Goal: Task Accomplishment & Management: Use online tool/utility

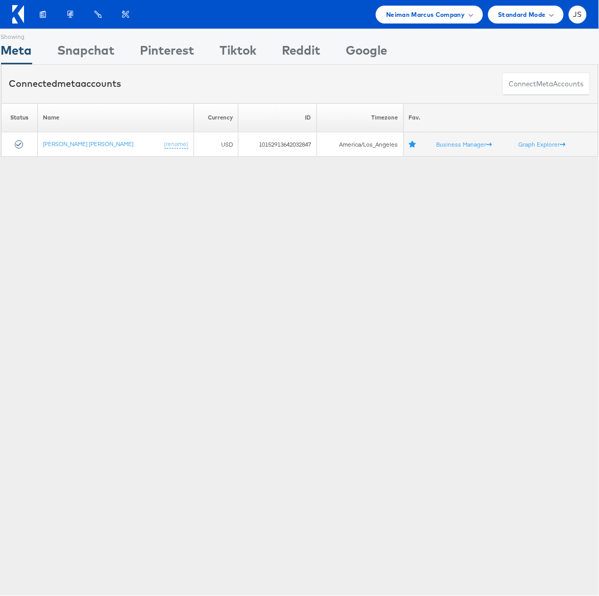
click at [73, 167] on div "Showing Meta Showing Snapchat Showing Pinterest Showing Tiktok Showing Reddit S…" at bounding box center [299, 284] width 599 height 511
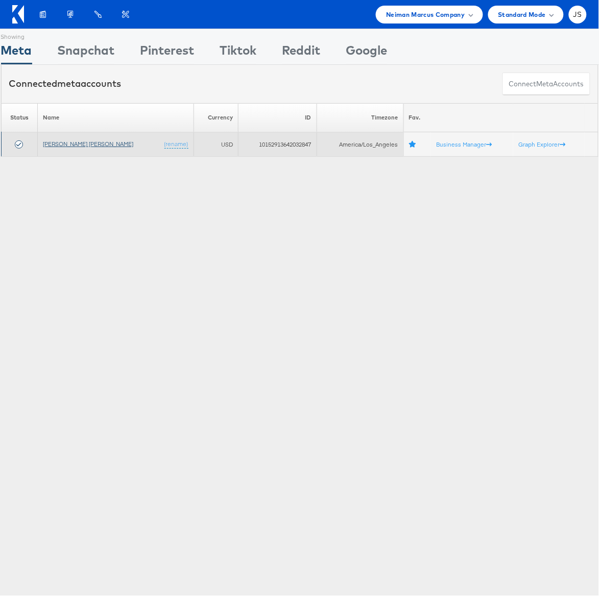
click at [69, 146] on link "[PERSON_NAME] [PERSON_NAME]" at bounding box center [88, 144] width 90 height 8
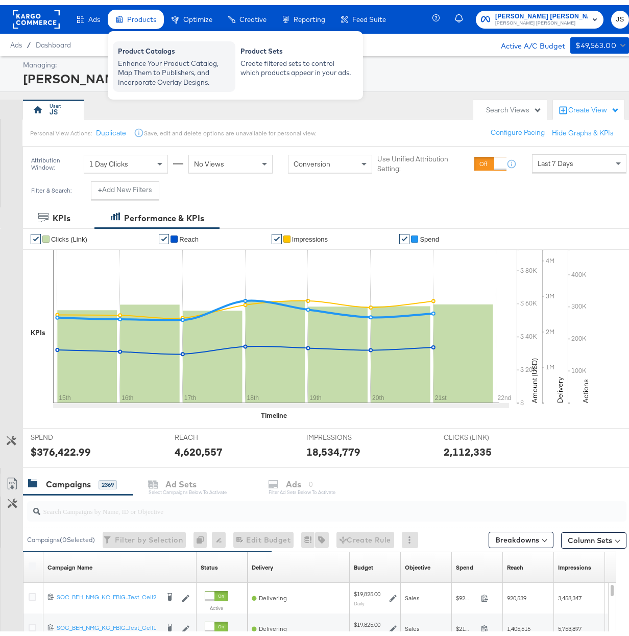
click at [151, 58] on div "Enhance Your Product Catalog, Map Them to Publishers, and Incorporate Overlay D…" at bounding box center [174, 68] width 112 height 29
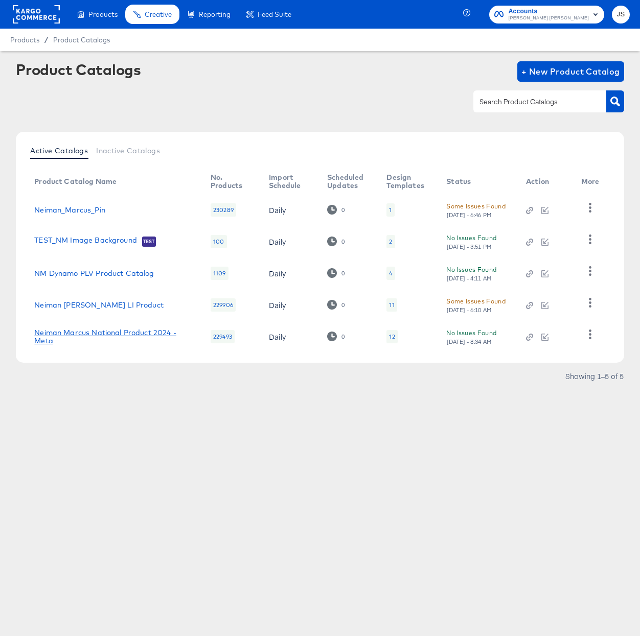
click at [103, 334] on link "Neiman Marcus National Product 2024 - Meta" at bounding box center [112, 336] width 156 height 16
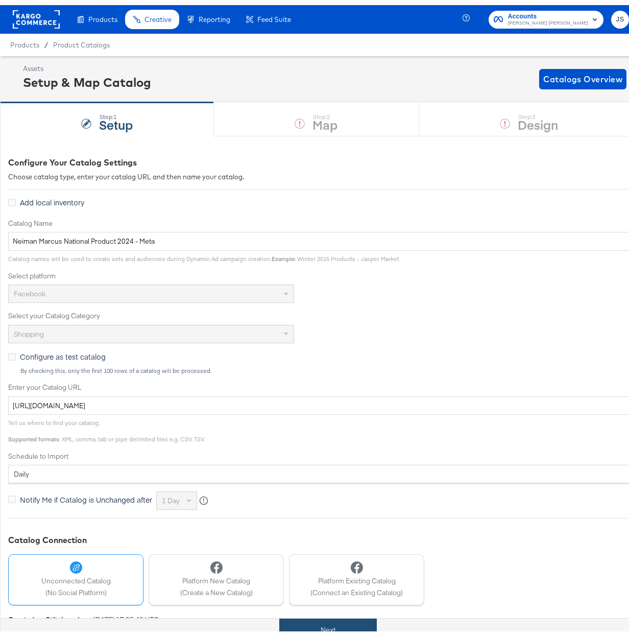
click at [342, 629] on button "Next" at bounding box center [328, 624] width 98 height 23
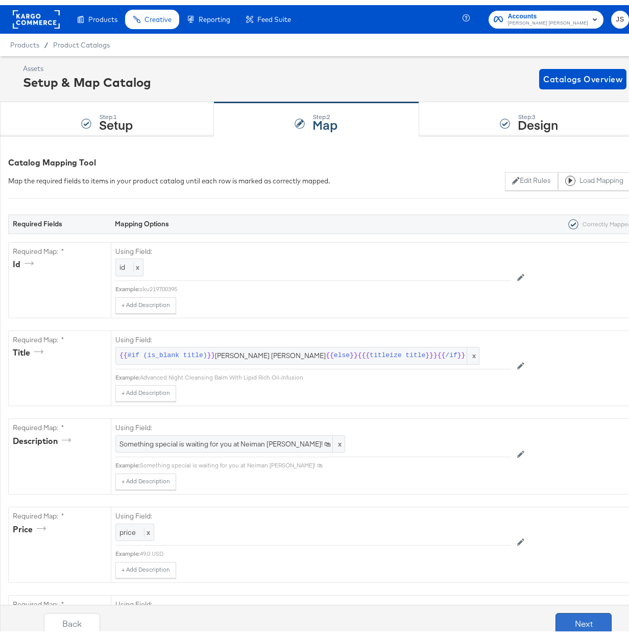
click at [565, 619] on button "Next" at bounding box center [584, 618] width 56 height 20
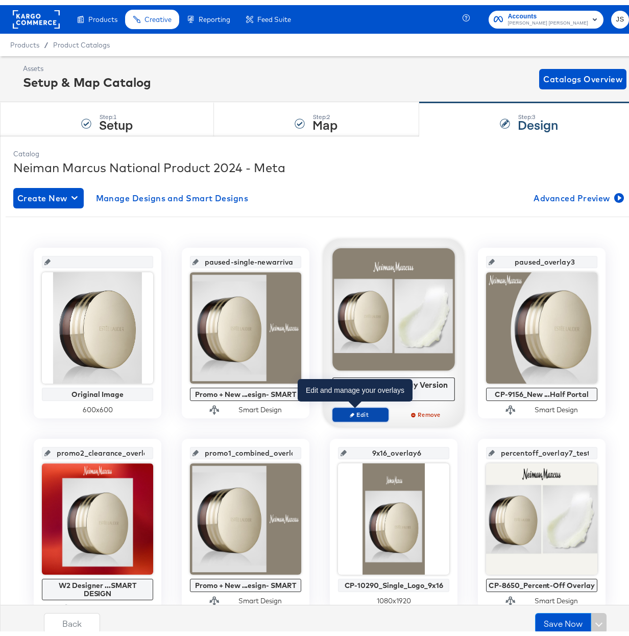
click at [366, 410] on span "Edit" at bounding box center [360, 410] width 47 height 8
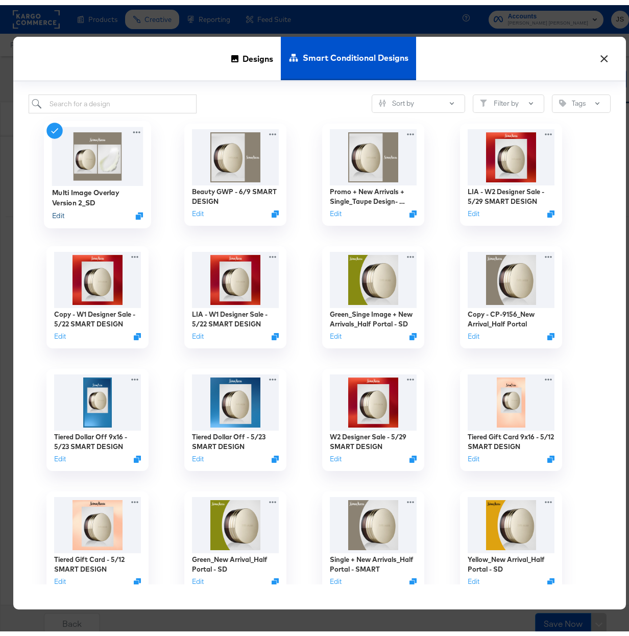
click at [52, 212] on button "Edit" at bounding box center [58, 211] width 12 height 10
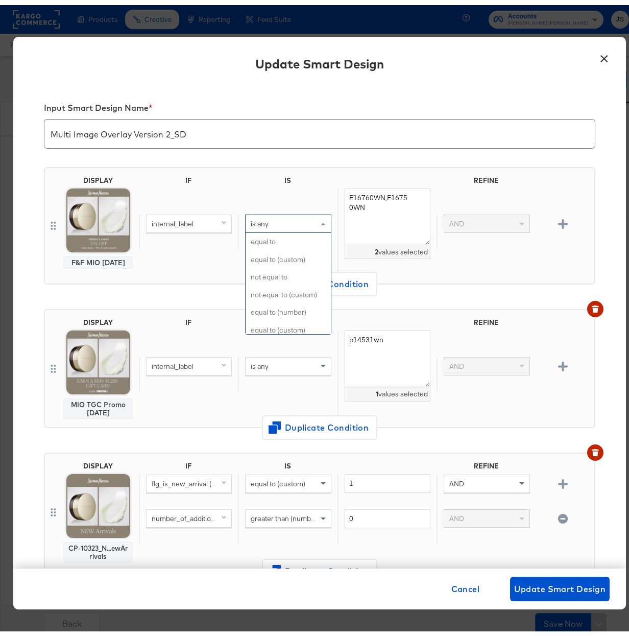
click at [304, 218] on div "is any" at bounding box center [288, 218] width 85 height 17
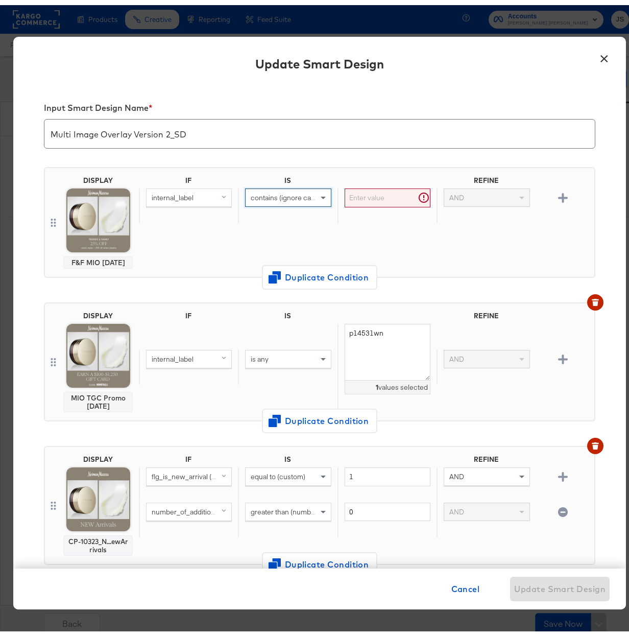
click at [380, 198] on input "text" at bounding box center [388, 192] width 86 height 19
click at [460, 582] on span "Cancel" at bounding box center [466, 584] width 29 height 14
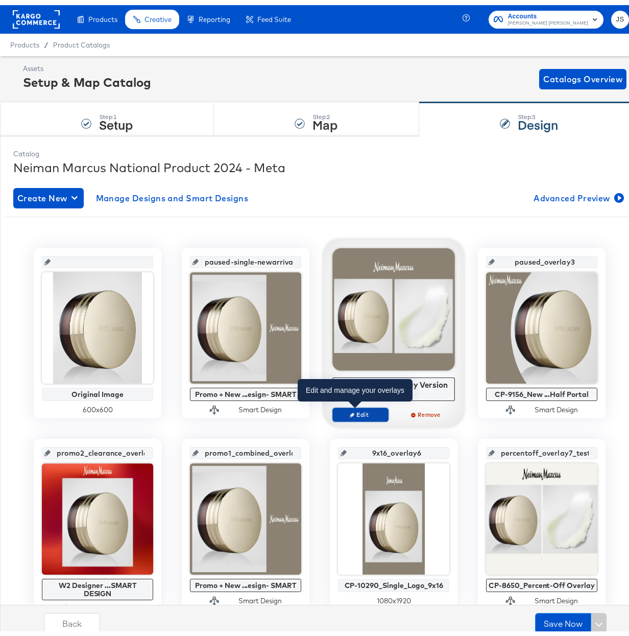
click at [373, 405] on button "Edit" at bounding box center [361, 410] width 56 height 14
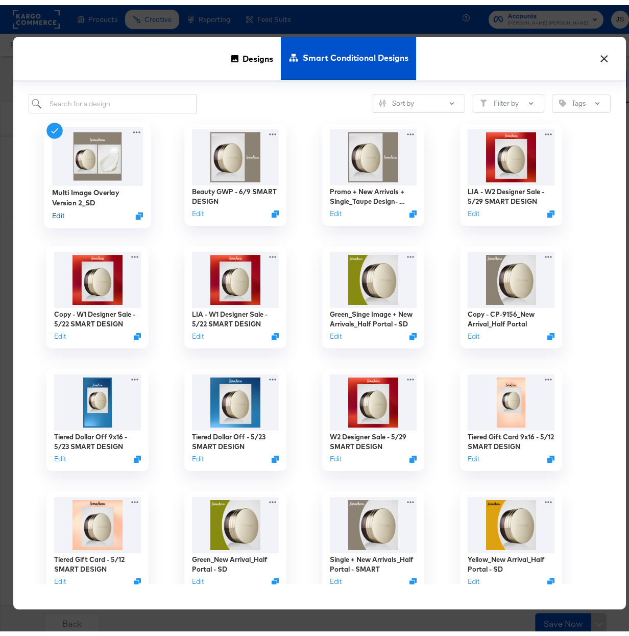
click at [55, 209] on button "Edit" at bounding box center [58, 211] width 12 height 10
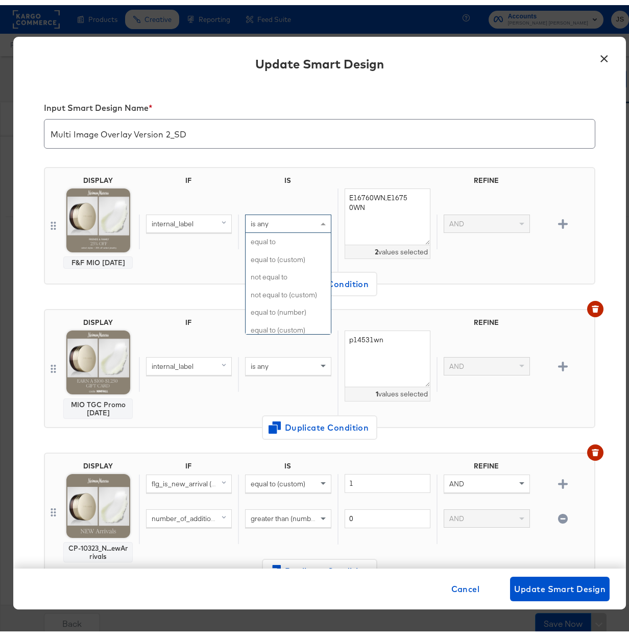
click at [301, 222] on div "is any" at bounding box center [288, 218] width 85 height 17
click at [371, 203] on textarea "E16760WN,E16750WN" at bounding box center [388, 211] width 86 height 57
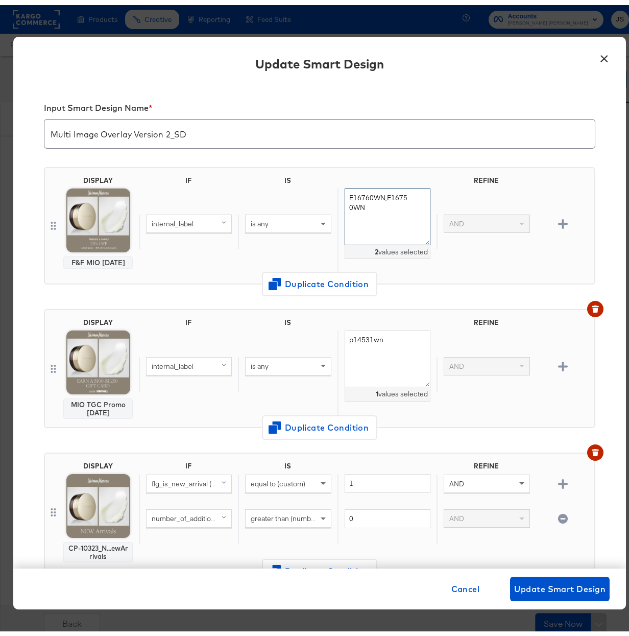
click at [371, 203] on textarea "E16760WN,E16750WN" at bounding box center [388, 211] width 86 height 57
click at [404, 154] on div "DISPLAY F&F MIO 9/15/25 IF IS REFINE internal_label is any E16760WN,E16750WN 2 …" at bounding box center [320, 225] width 552 height 142
click at [297, 227] on div "is any" at bounding box center [288, 218] width 86 height 18
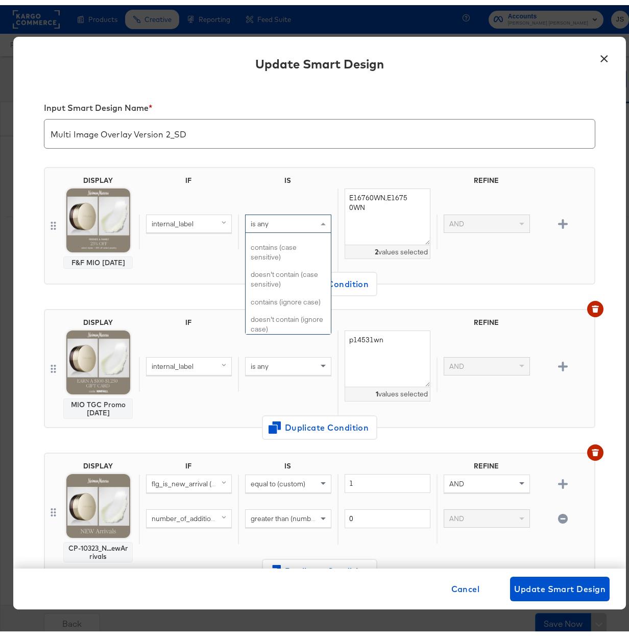
scroll to position [387, 0]
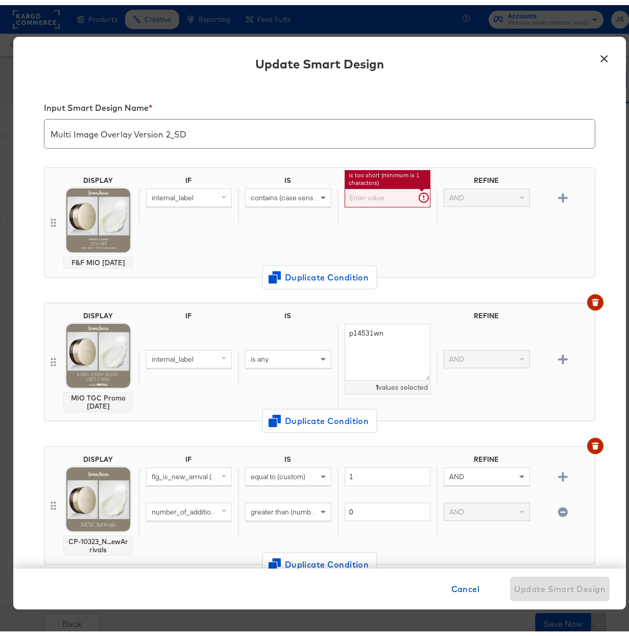
click at [389, 187] on input "text" at bounding box center [388, 192] width 86 height 19
paste input "8282189930"
type input "8282189930"
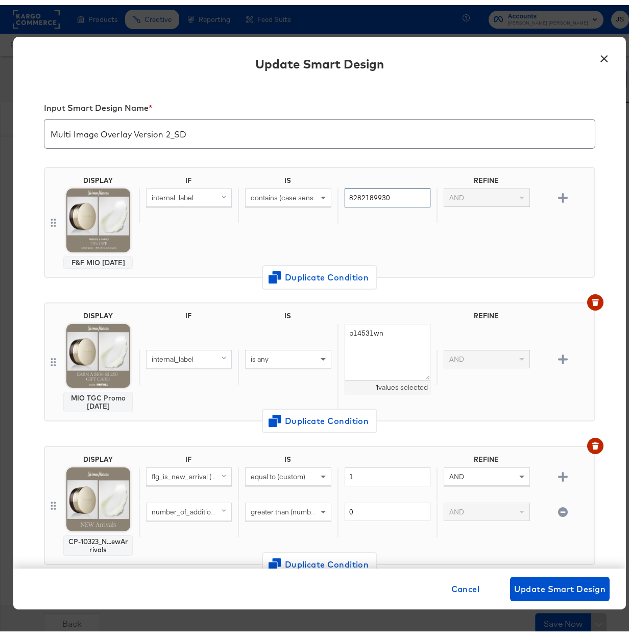
click at [387, 187] on input "8282189930" at bounding box center [388, 192] width 86 height 19
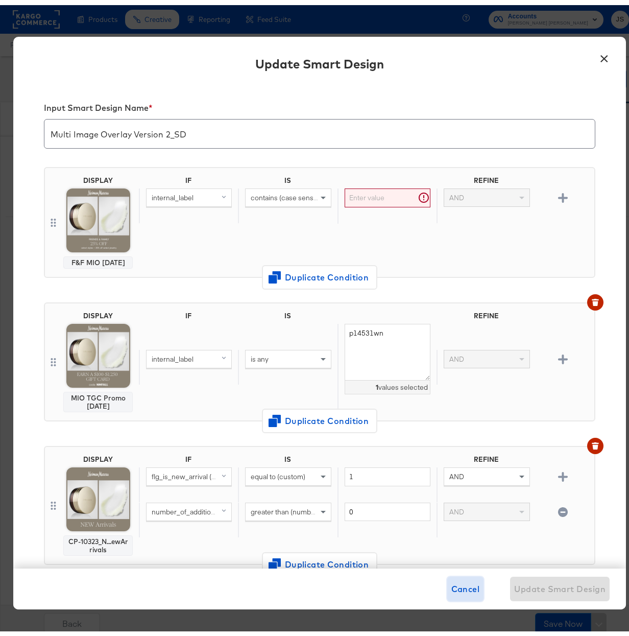
click at [472, 580] on span "Cancel" at bounding box center [466, 584] width 29 height 14
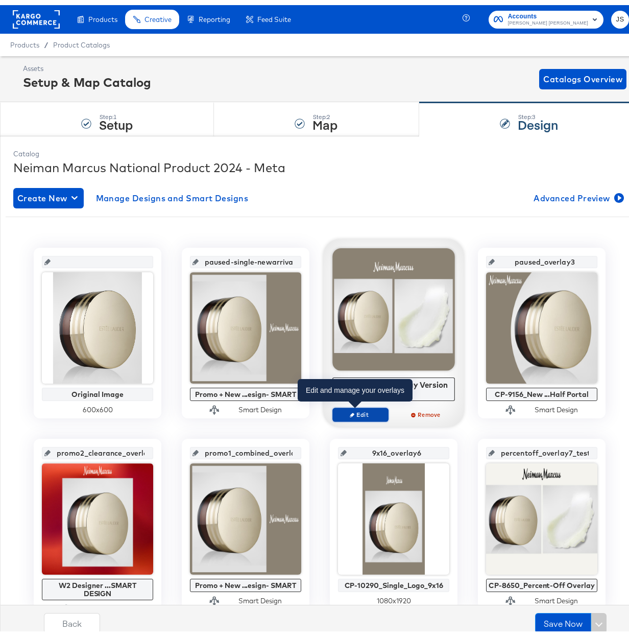
click at [374, 410] on span "Edit" at bounding box center [360, 410] width 47 height 8
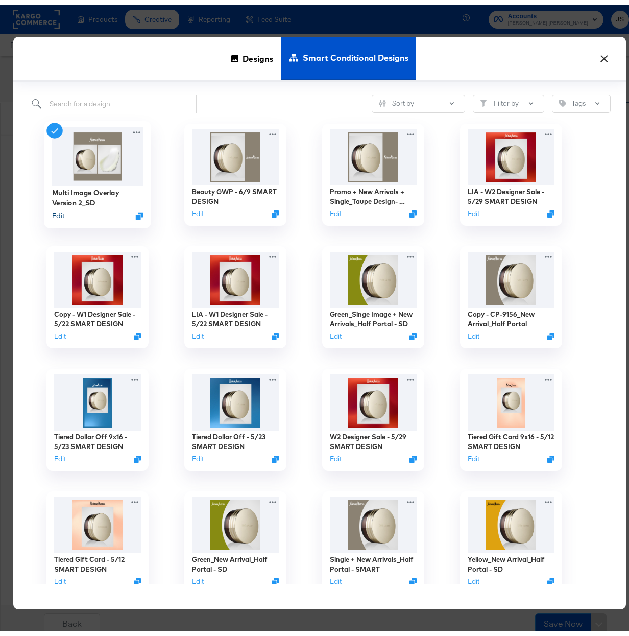
click at [55, 210] on button "Edit" at bounding box center [58, 211] width 12 height 10
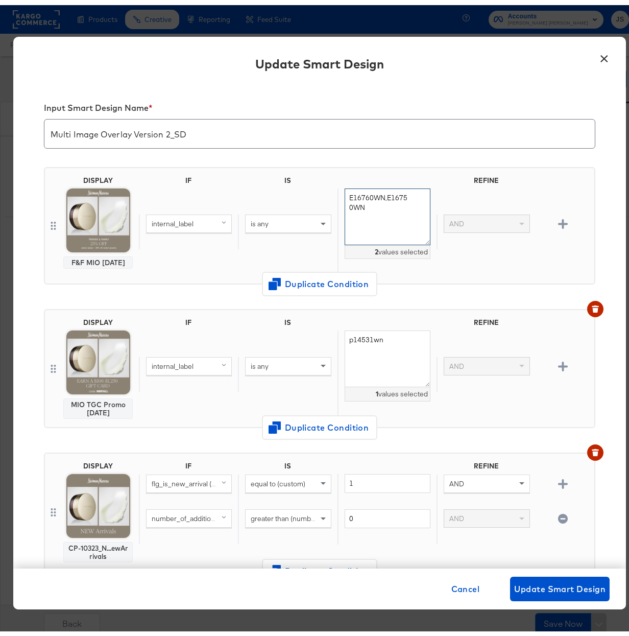
click at [389, 186] on textarea "E16760WN,E16750WN" at bounding box center [388, 211] width 86 height 57
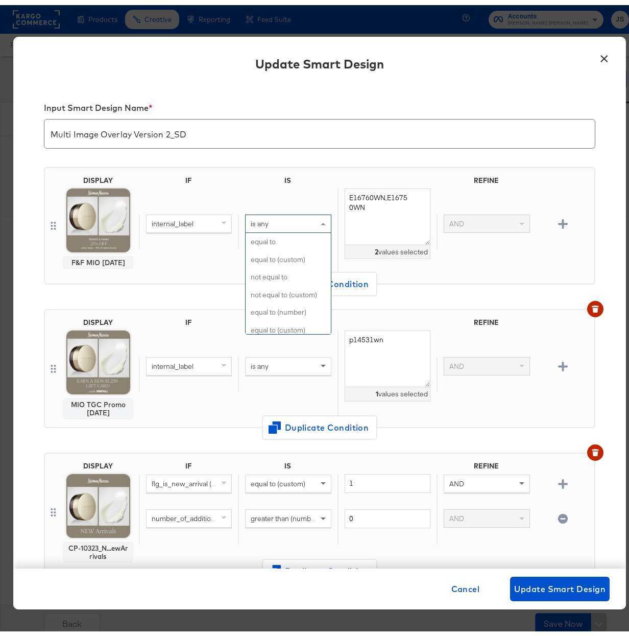
click at [302, 215] on div "is any" at bounding box center [288, 218] width 85 height 17
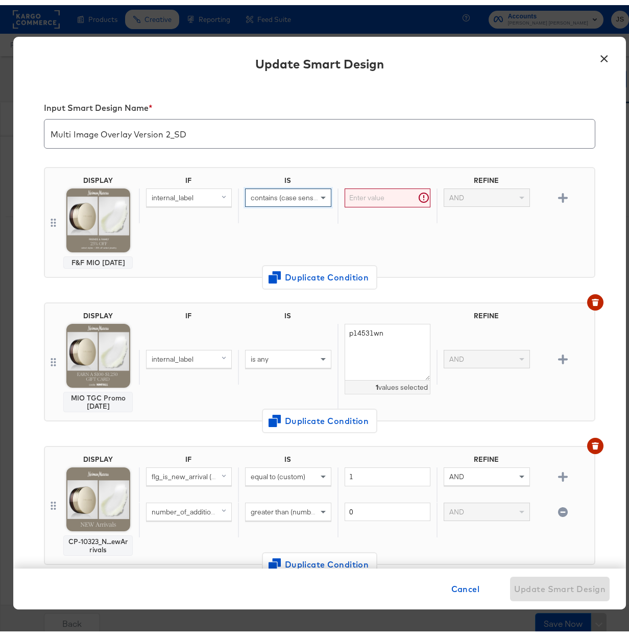
click at [361, 190] on input "text" at bounding box center [388, 192] width 86 height 19
paste input "E16760WN,E16750WN"
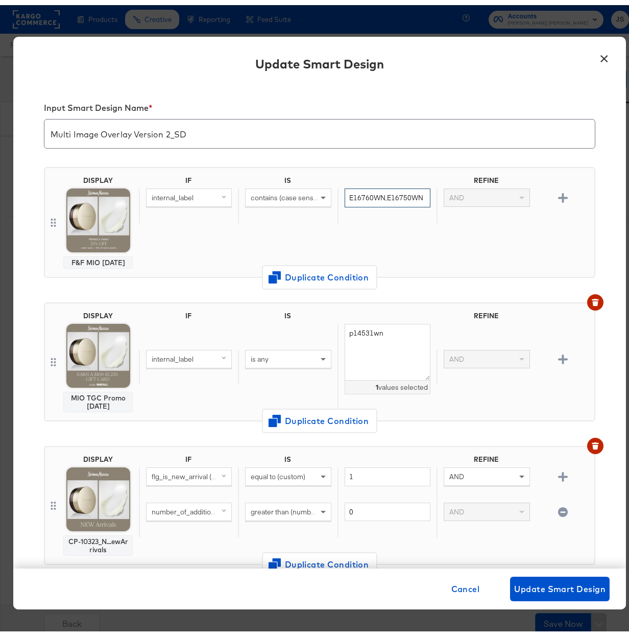
type input "E16760WN,E16750WN"
click at [408, 242] on div "IF IS REFINE internal_label contains (case sensitive) E16760WN,E16750WN AND" at bounding box center [365, 217] width 452 height 92
click at [544, 588] on span "Update Smart Design" at bounding box center [559, 584] width 91 height 14
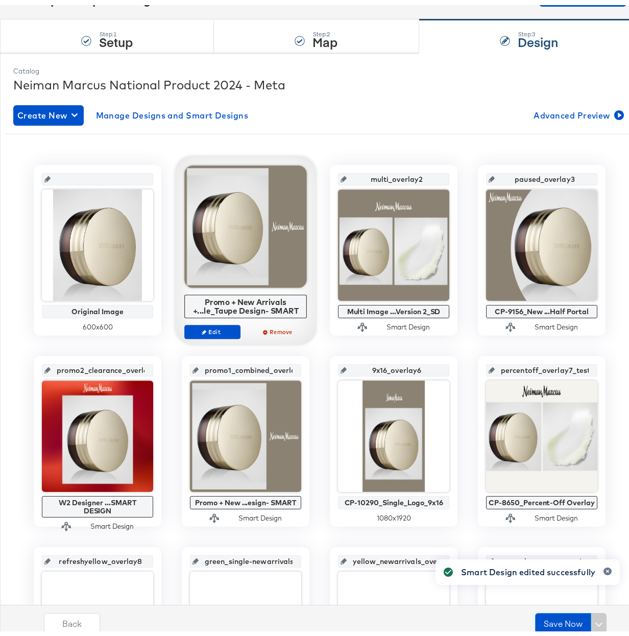
scroll to position [95, 0]
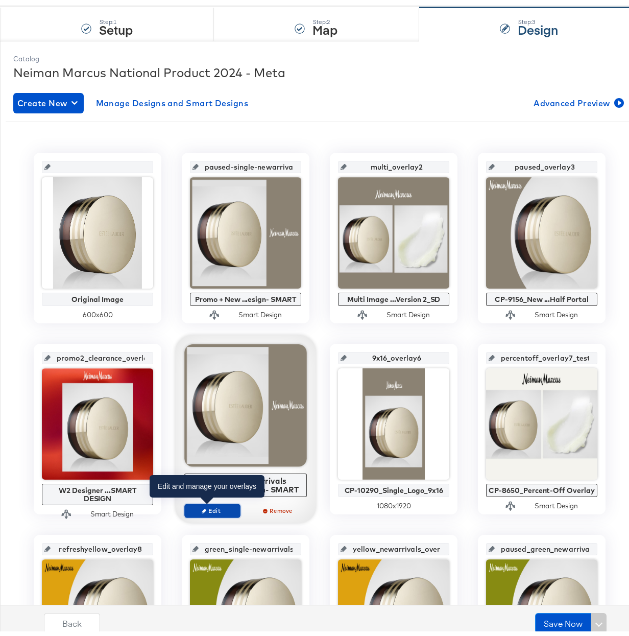
click at [208, 506] on span "Edit" at bounding box center [212, 506] width 47 height 8
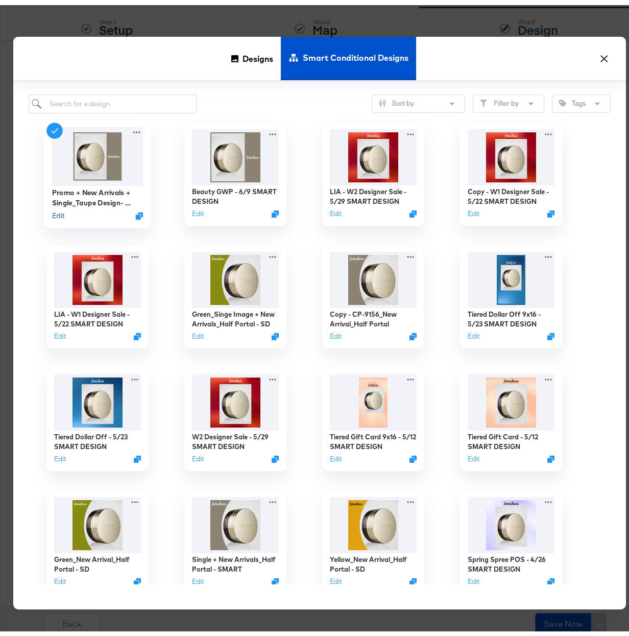
click at [52, 210] on button "Edit" at bounding box center [58, 211] width 12 height 10
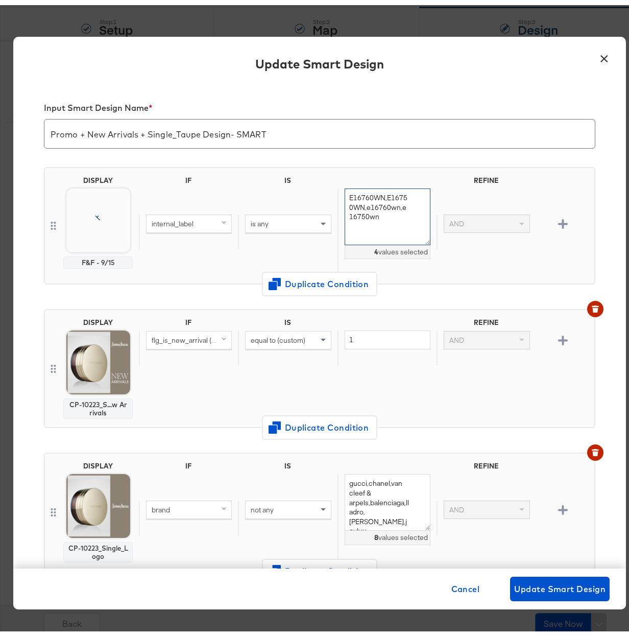
drag, startPoint x: 384, startPoint y: 184, endPoint x: 382, endPoint y: 190, distance: 6.5
click at [384, 184] on textarea "E16760WN,E16750WN,e16760wn,e16750wn" at bounding box center [388, 211] width 86 height 57
click at [380, 192] on textarea "E16760WN,E16750WN,e16760wn,e16750wn" at bounding box center [388, 211] width 86 height 57
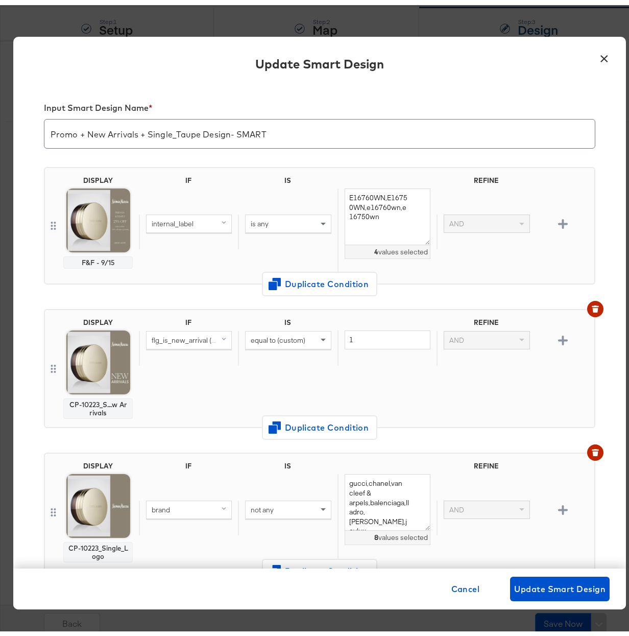
click at [304, 222] on div "is any" at bounding box center [288, 218] width 85 height 17
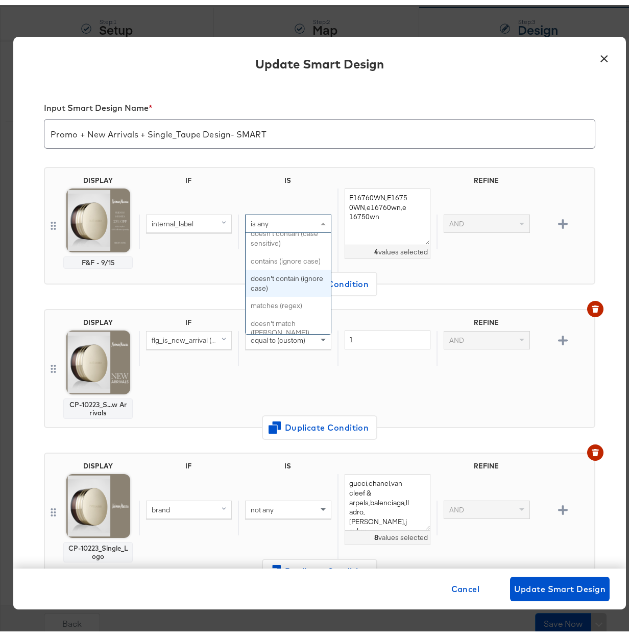
scroll to position [416, 0]
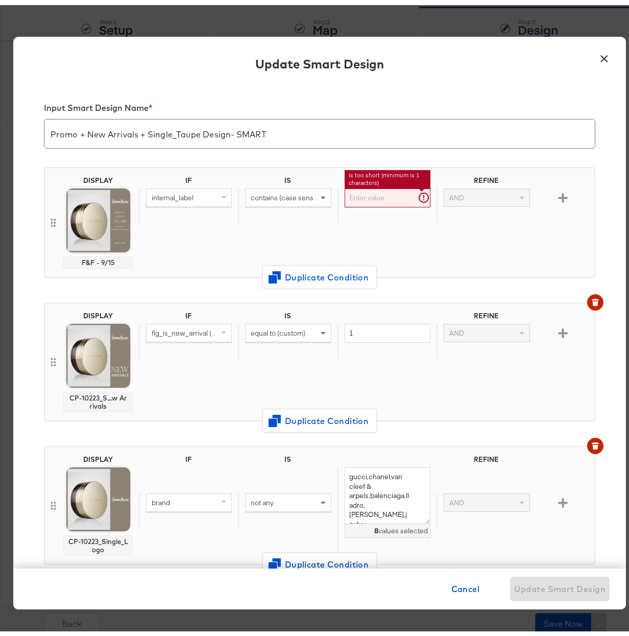
click at [371, 192] on input "text" at bounding box center [388, 192] width 86 height 19
paste input "E16760WN,E16750WN,e16760wn,e16750wn"
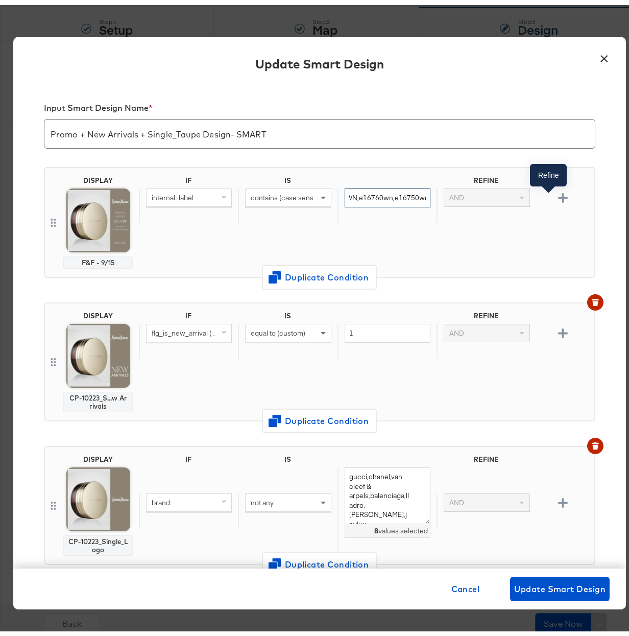
drag, startPoint x: 387, startPoint y: 194, endPoint x: 541, endPoint y: 192, distance: 154.8
click at [541, 192] on div "internal_label contains (case sensitive) E16760WN,E16750WN,e16760wn,e16750wn AND" at bounding box center [365, 200] width 452 height 35
click at [417, 159] on div "DISPLAY F&F - 9/15 IF IS REFINE internal_label contains (case sensitive) E16760…" at bounding box center [320, 221] width 552 height 135
click at [375, 194] on input "E16760WN,E16750WN" at bounding box center [388, 192] width 86 height 19
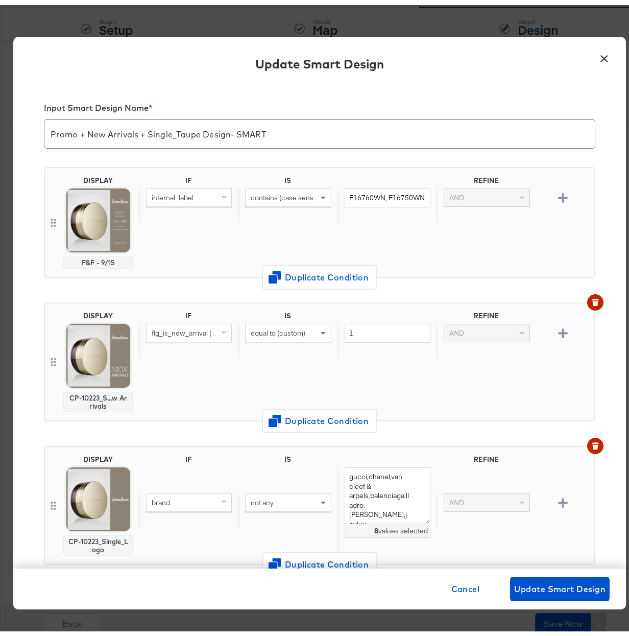
click at [384, 144] on div "Input Smart Design Name * Promo + New Arrivals + Single_Taupe Design- SMART" at bounding box center [320, 121] width 552 height 64
click at [377, 192] on input "E16760WN, E16750WN" at bounding box center [388, 192] width 86 height 19
type input "E16760WN,E16750WN"
click at [423, 232] on div "IF IS REFINE internal_label contains (case sensitive) E16760WN,E16750WN AND" at bounding box center [365, 217] width 452 height 92
click at [551, 587] on span "Update Smart Design" at bounding box center [559, 584] width 91 height 14
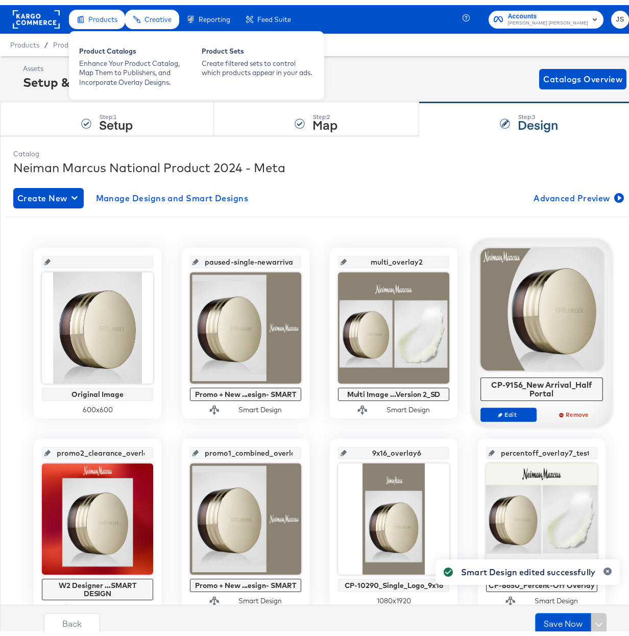
click at [92, 14] on span "Products" at bounding box center [102, 14] width 29 height 8
click at [115, 60] on div "Enhance Your Product Catalog, Map Them to Publishers, and Incorporate Overlay D…" at bounding box center [135, 68] width 112 height 29
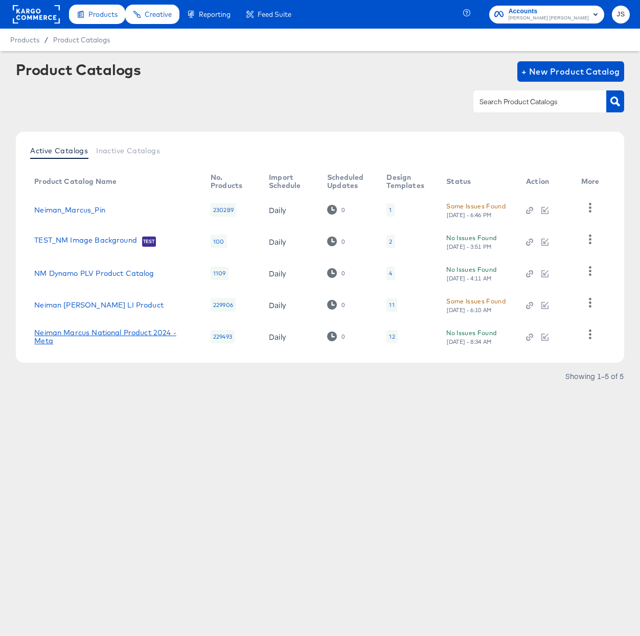
click at [110, 333] on link "Neiman Marcus National Product 2024 - Meta" at bounding box center [112, 336] width 156 height 16
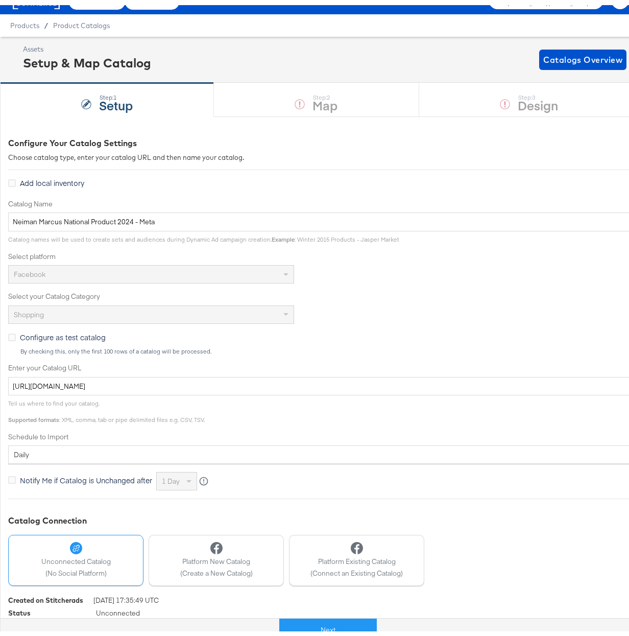
scroll to position [29, 0]
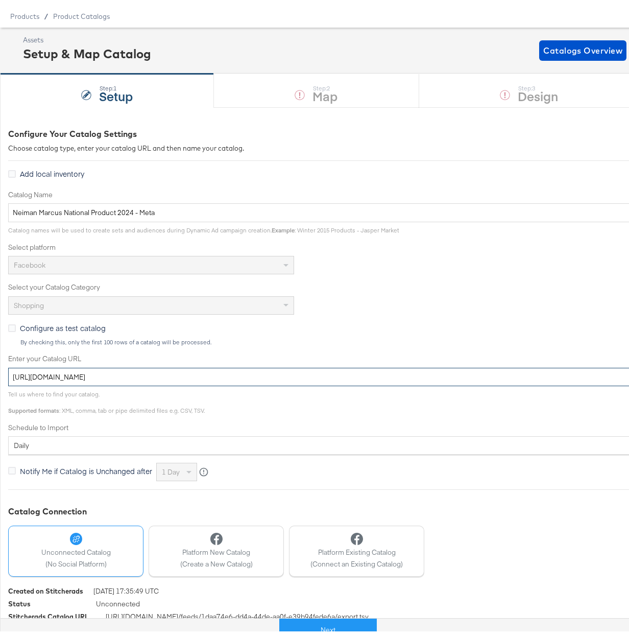
click at [301, 373] on input "https://ace.stitcherads.com/exports/423/universal/none/universal/export.tsv.gz" at bounding box center [365, 372] width 715 height 19
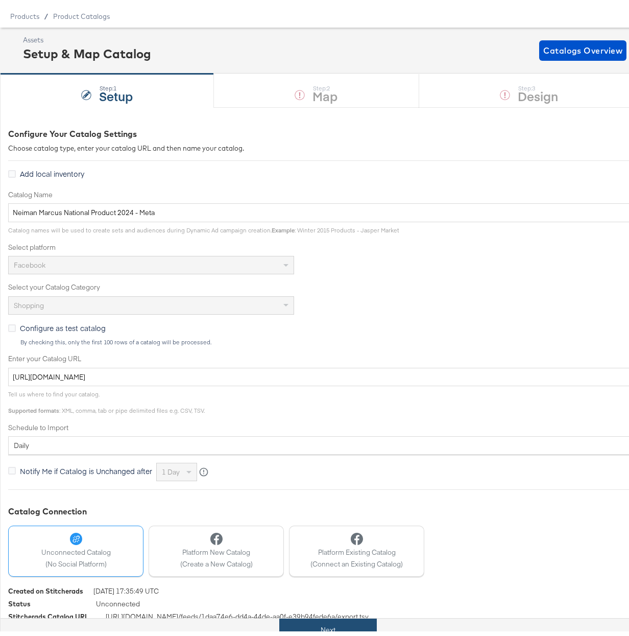
click at [360, 630] on button "Next" at bounding box center [328, 624] width 98 height 23
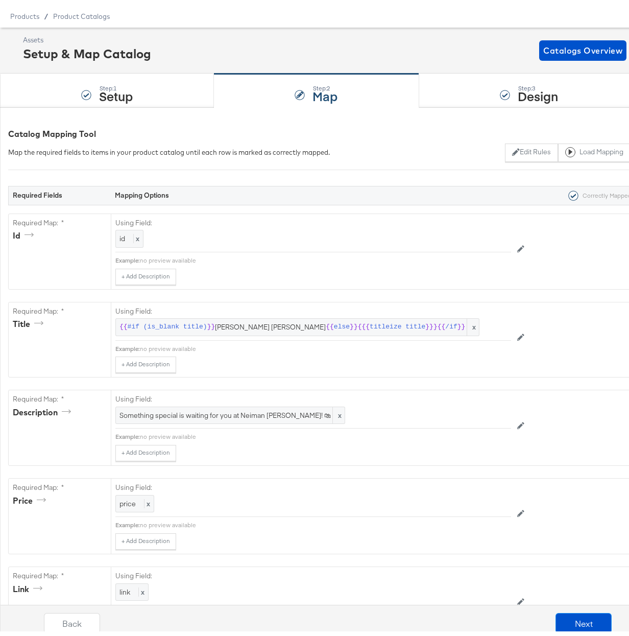
scroll to position [0, 0]
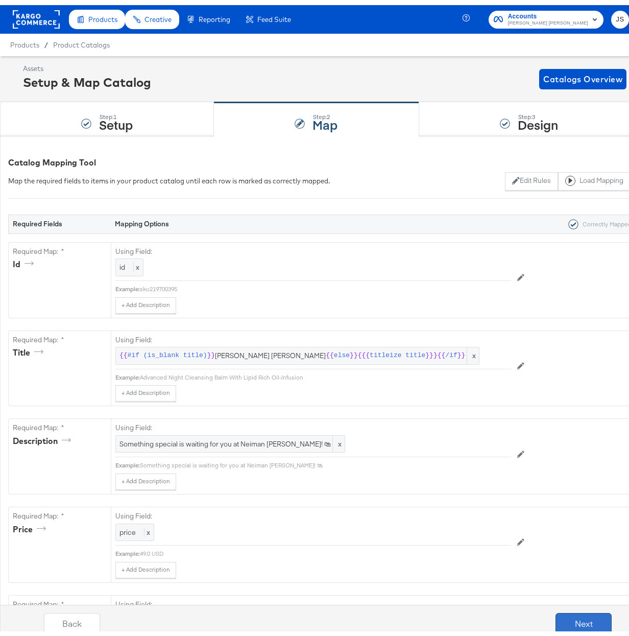
click at [560, 615] on button "Next" at bounding box center [584, 618] width 56 height 20
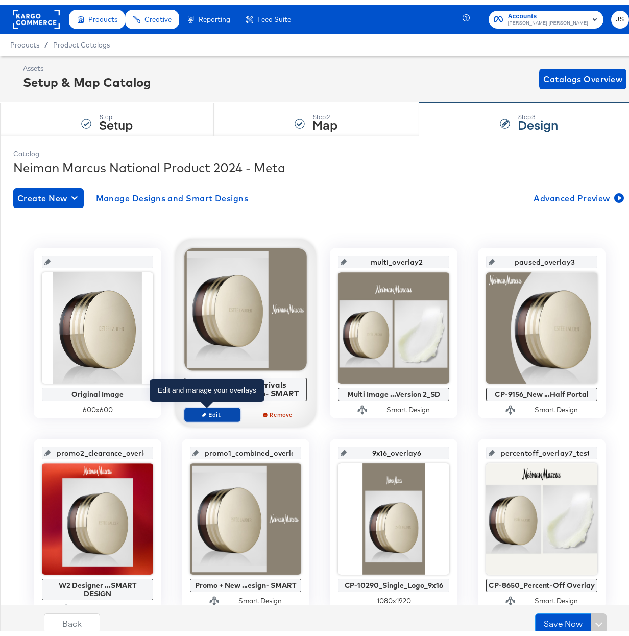
click at [217, 413] on span "Edit" at bounding box center [212, 410] width 47 height 8
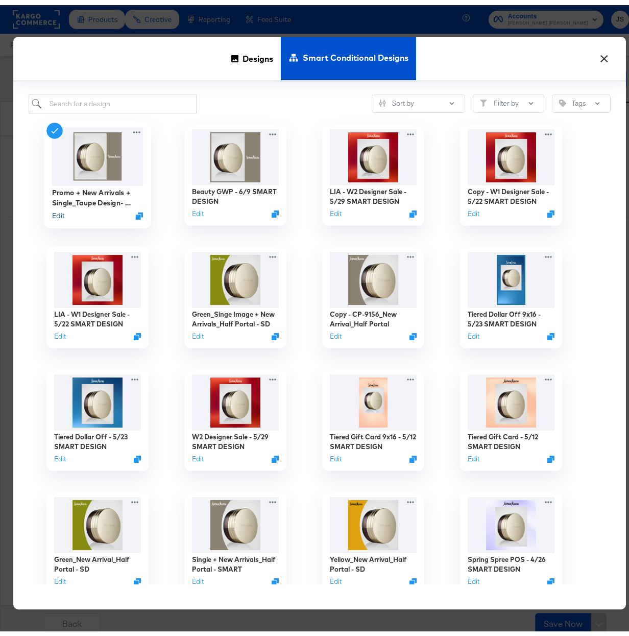
click at [52, 211] on button "Edit" at bounding box center [58, 211] width 12 height 10
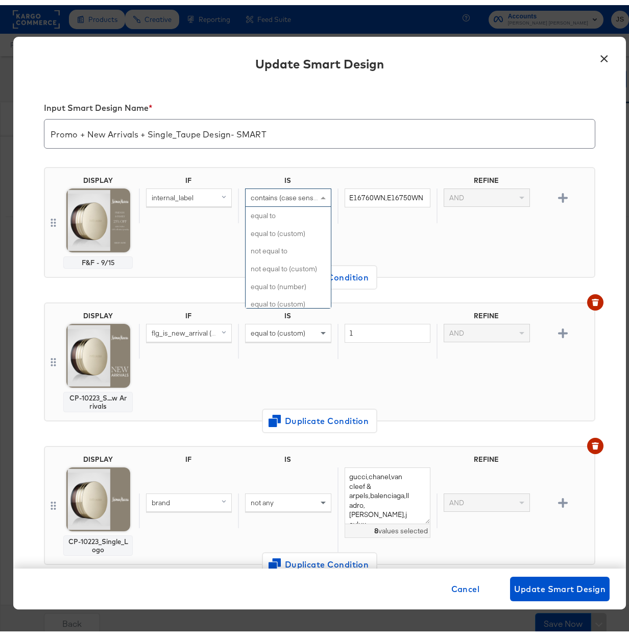
click at [285, 198] on div "contains (case sensitive)" at bounding box center [288, 192] width 85 height 17
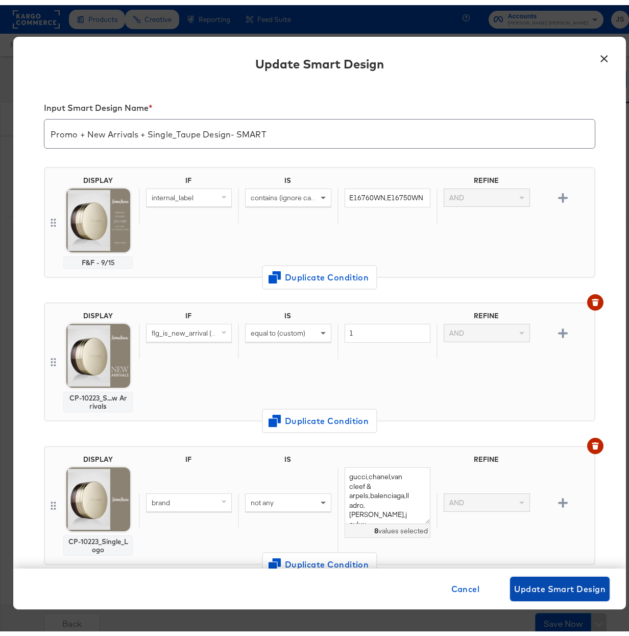
click at [558, 586] on span "Update Smart Design" at bounding box center [559, 584] width 91 height 14
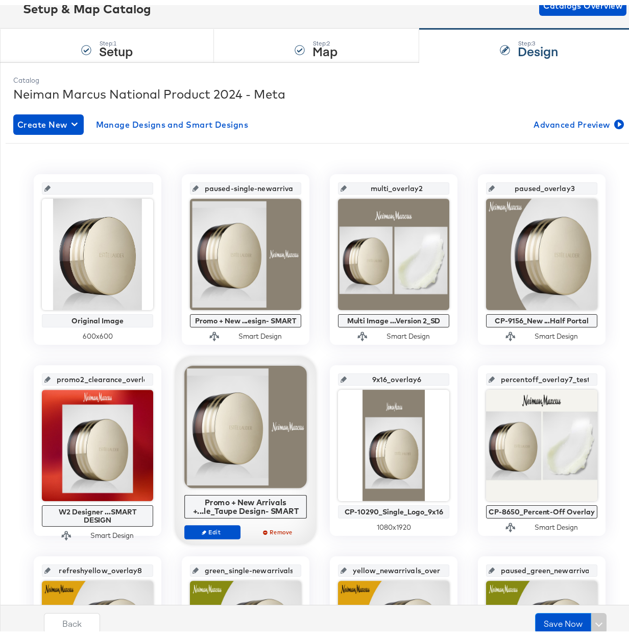
scroll to position [132, 0]
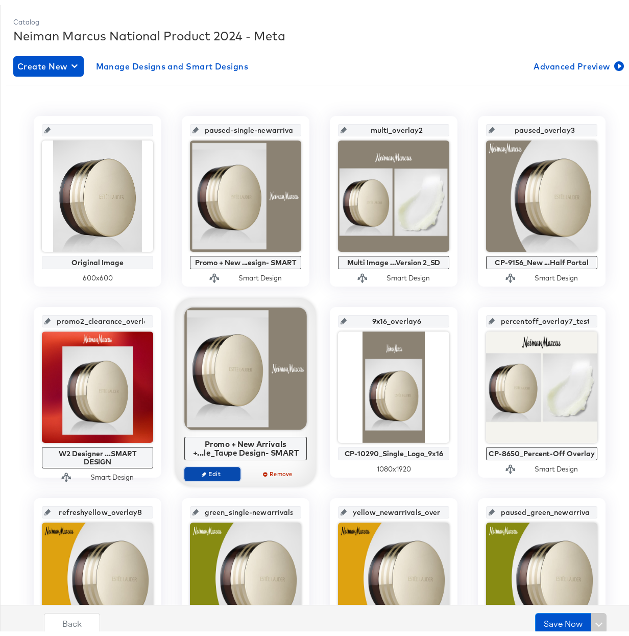
click at [216, 468] on span "Edit" at bounding box center [212, 469] width 47 height 8
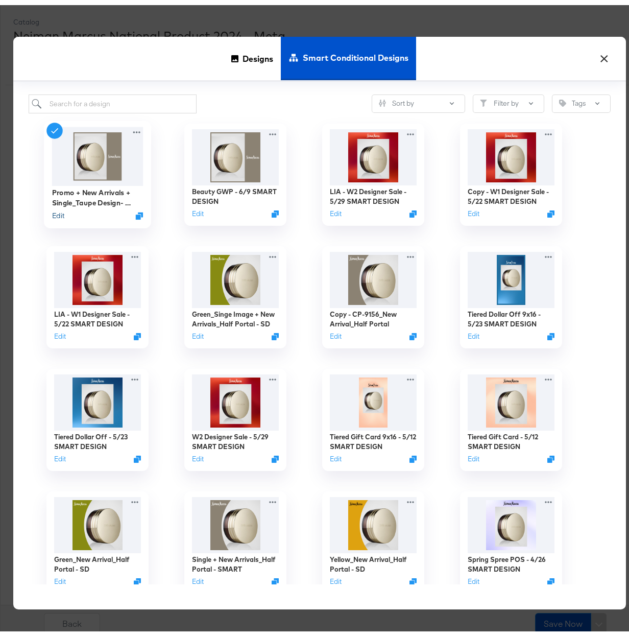
click at [52, 211] on button "Edit" at bounding box center [58, 211] width 12 height 10
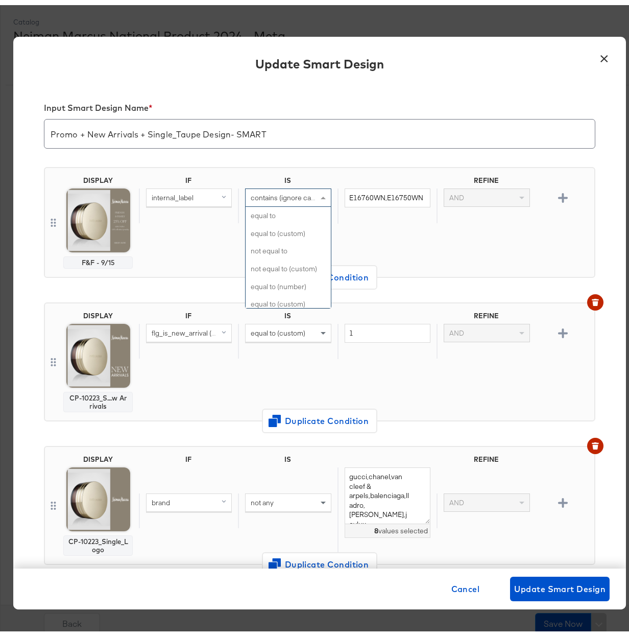
click at [291, 192] on span "contains (ignore case)" at bounding box center [286, 192] width 70 height 9
click at [453, 231] on div "IF IS REFINE internal_label contains (ignore case) E16760WN,E16750WN AND" at bounding box center [365, 217] width 452 height 92
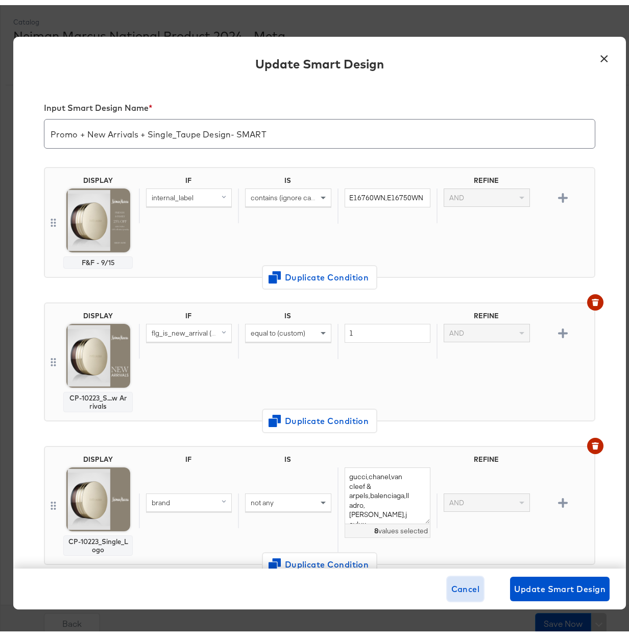
click at [463, 586] on span "Cancel" at bounding box center [466, 584] width 29 height 14
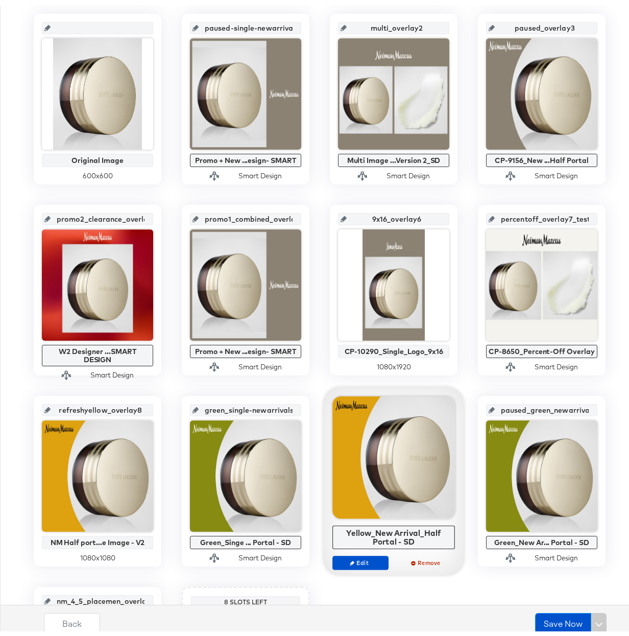
scroll to position [231, 0]
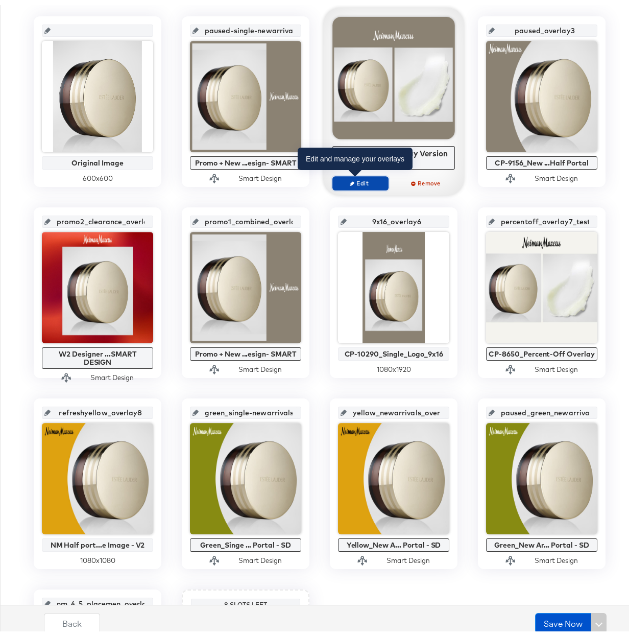
click at [352, 178] on span "Edit" at bounding box center [360, 178] width 47 height 8
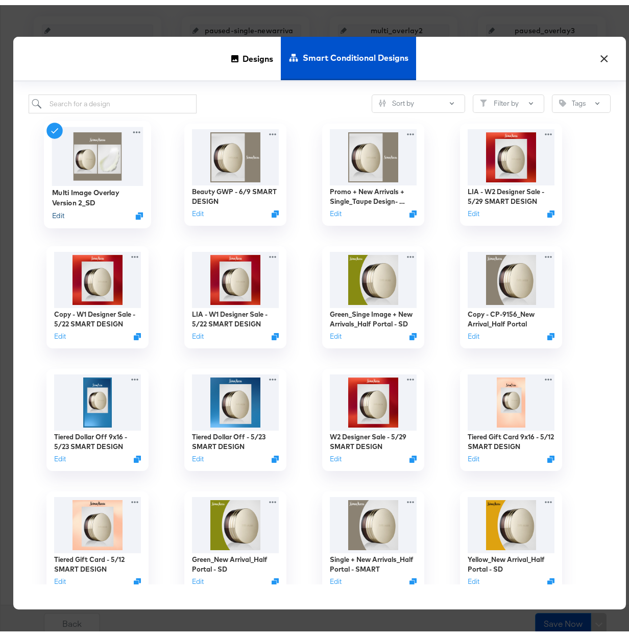
click at [58, 209] on button "Edit" at bounding box center [58, 211] width 12 height 10
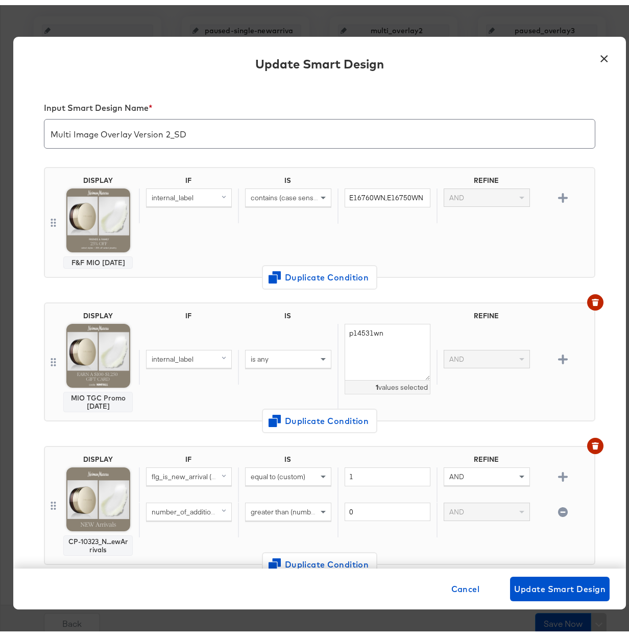
click at [299, 198] on div "contains (case sensitive)" at bounding box center [288, 192] width 85 height 17
click at [517, 238] on div "IF IS REFINE internal_label contains (ignore case) E16760WN,E16750WN AND" at bounding box center [365, 217] width 452 height 92
click at [553, 585] on span "Update Smart Design" at bounding box center [559, 584] width 91 height 14
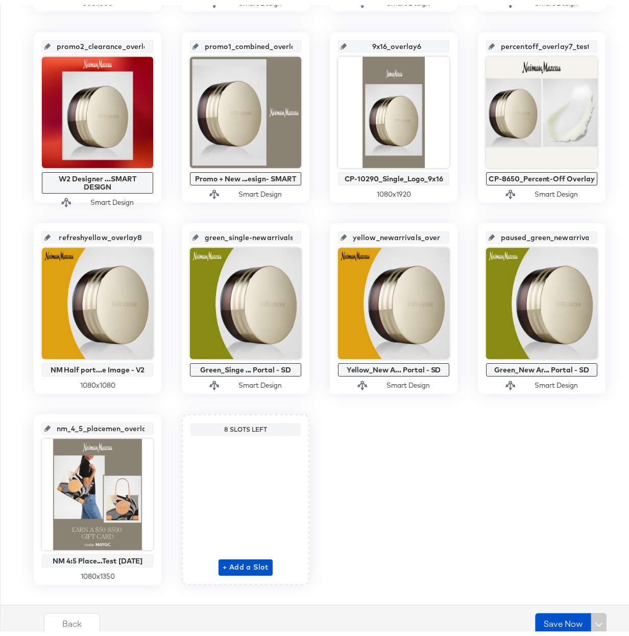
scroll to position [408, 0]
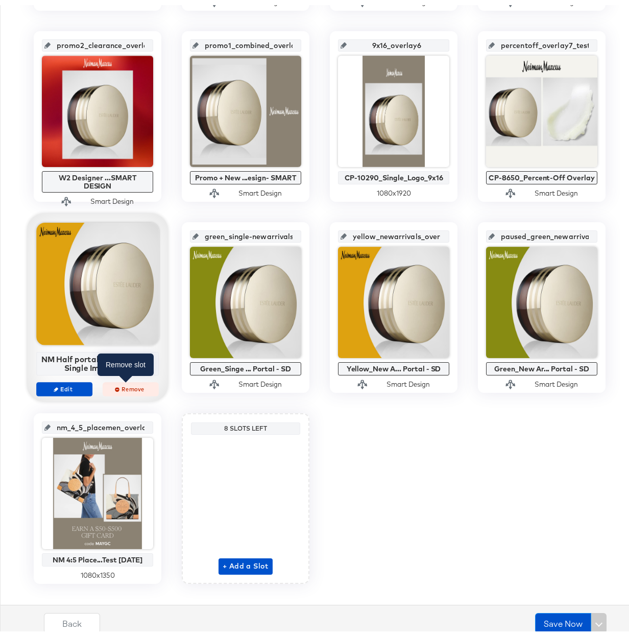
click at [122, 389] on button "Remove" at bounding box center [131, 384] width 56 height 14
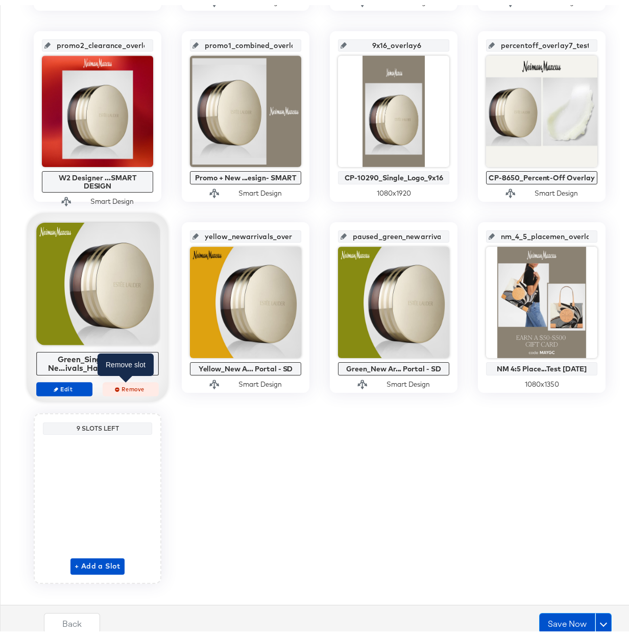
click at [123, 381] on span "Remove" at bounding box center [130, 384] width 47 height 8
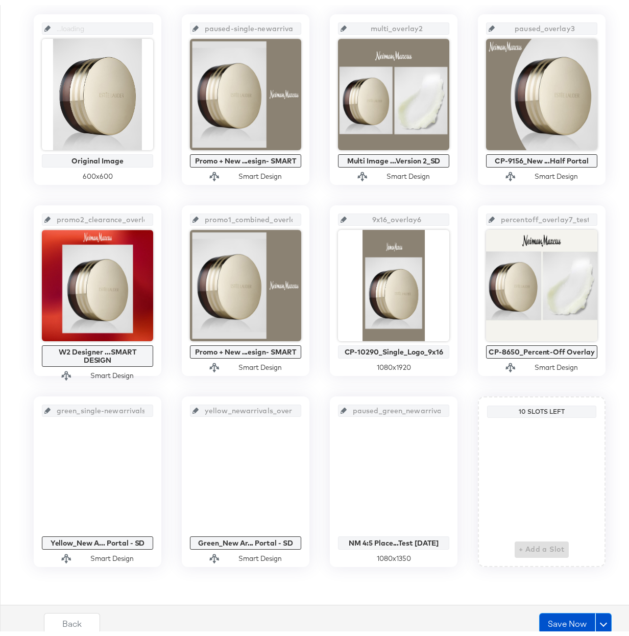
scroll to position [233, 0]
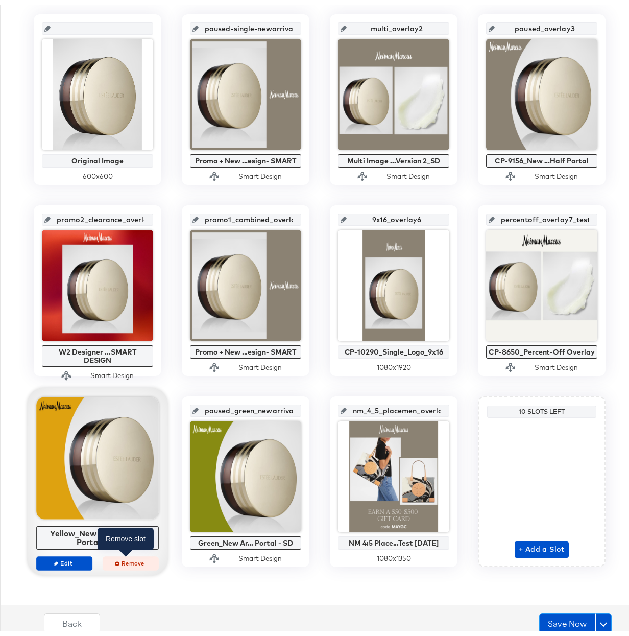
click at [129, 560] on span "Remove" at bounding box center [130, 558] width 47 height 8
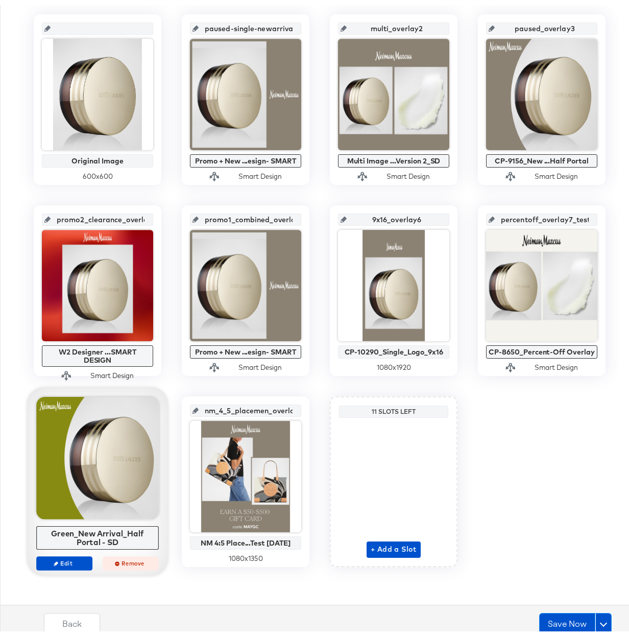
click at [130, 561] on span "Remove" at bounding box center [130, 558] width 47 height 8
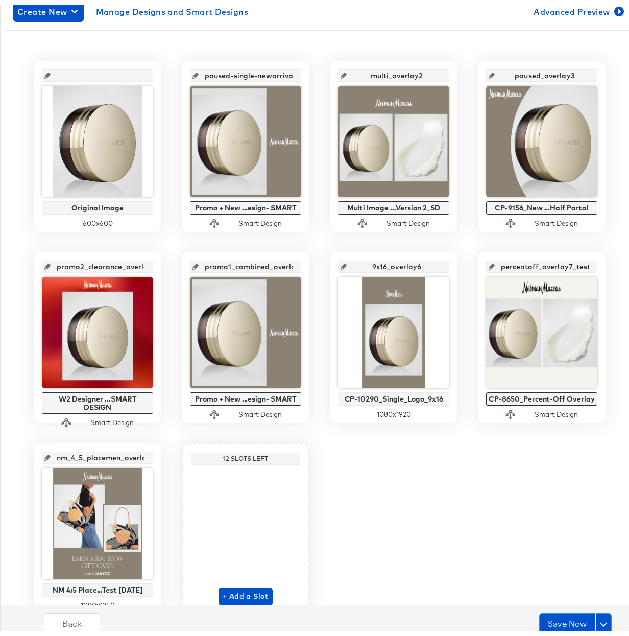
scroll to position [184, 0]
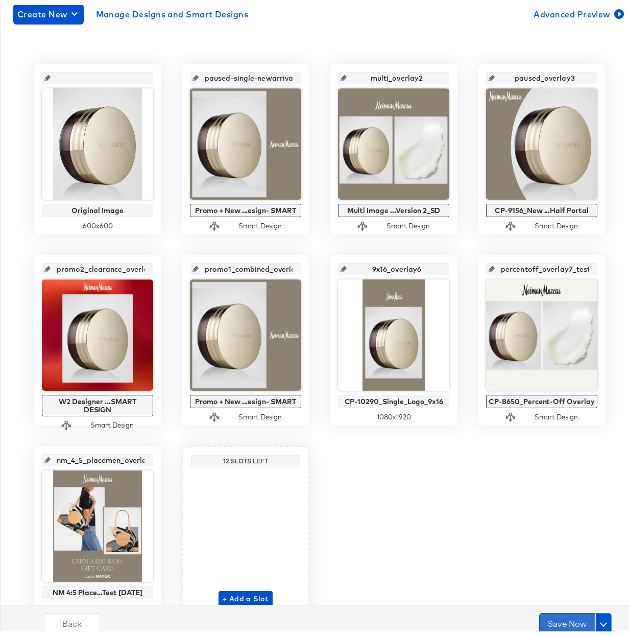
click at [556, 616] on button "Save Now" at bounding box center [567, 618] width 56 height 20
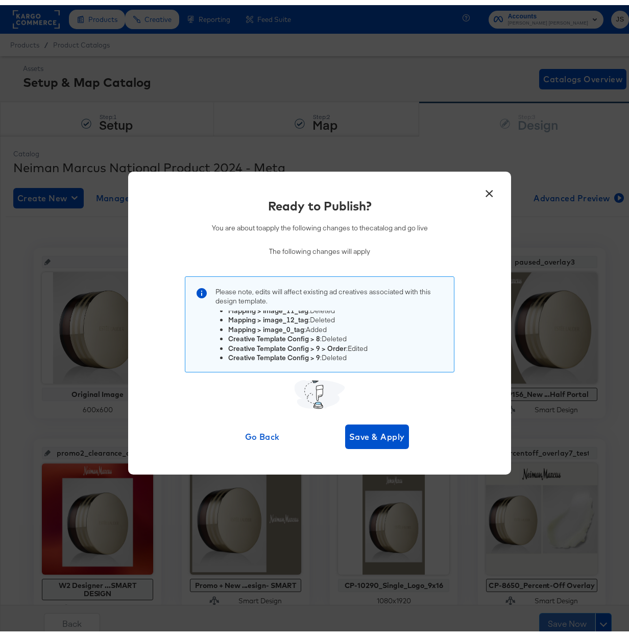
scroll to position [35, 0]
click at [361, 440] on button "Save & Apply" at bounding box center [377, 431] width 64 height 25
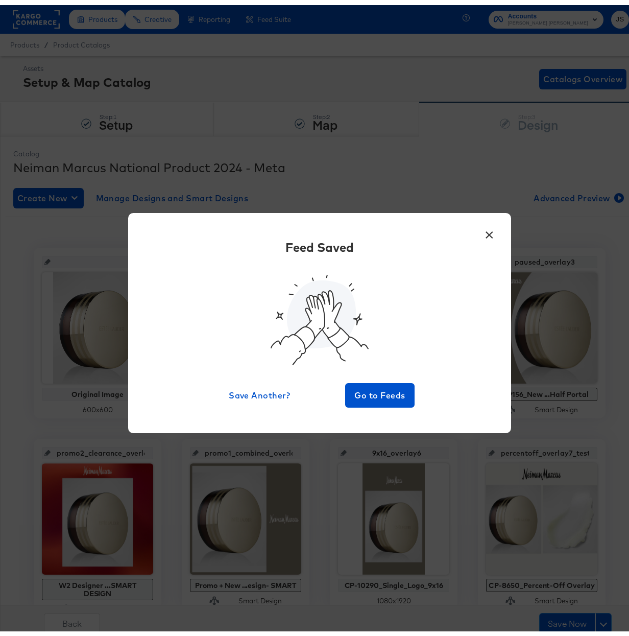
click at [484, 227] on button "×" at bounding box center [489, 227] width 18 height 18
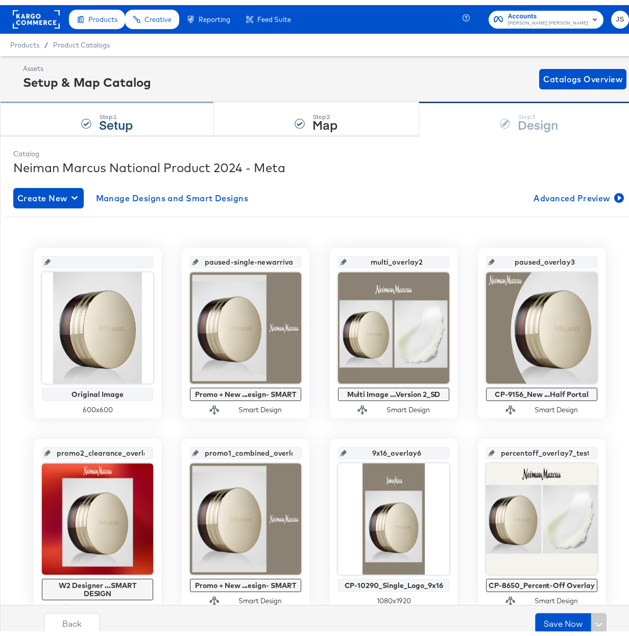
click at [167, 110] on div "Step: 1 Setup" at bounding box center [107, 115] width 214 height 34
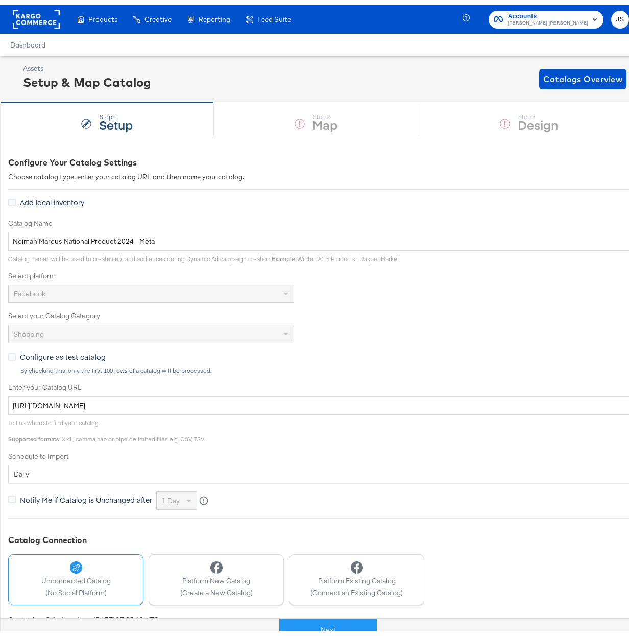
click at [35, 18] on rect at bounding box center [36, 14] width 47 height 18
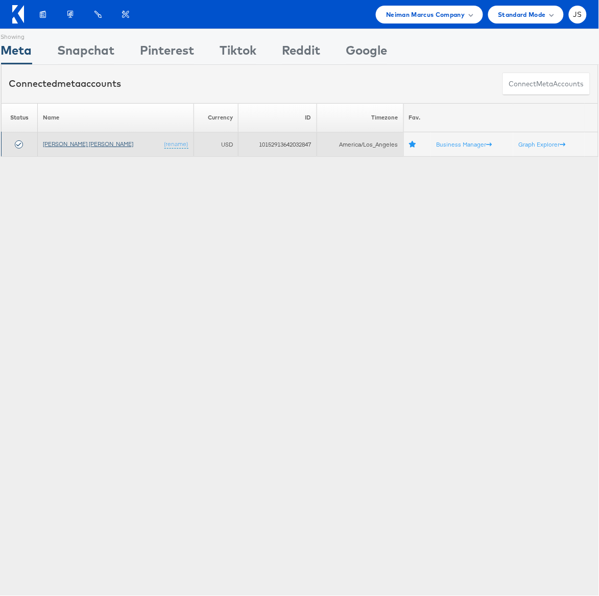
click at [63, 147] on link "[PERSON_NAME] [PERSON_NAME]" at bounding box center [88, 144] width 90 height 8
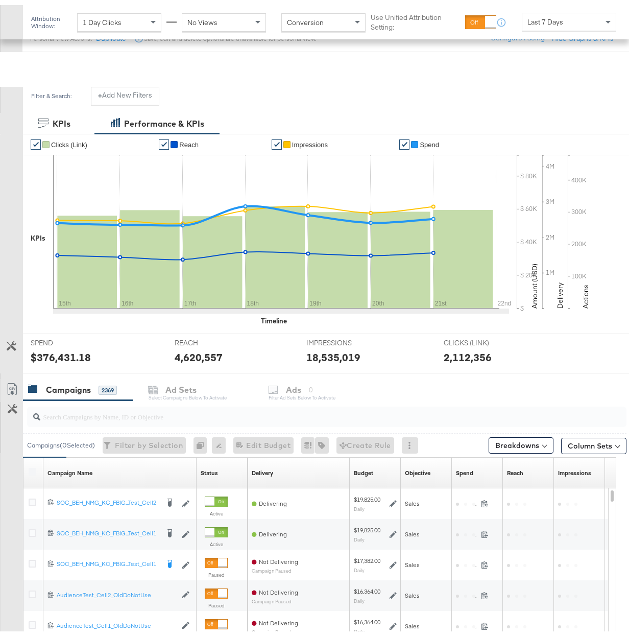
scroll to position [248, 0]
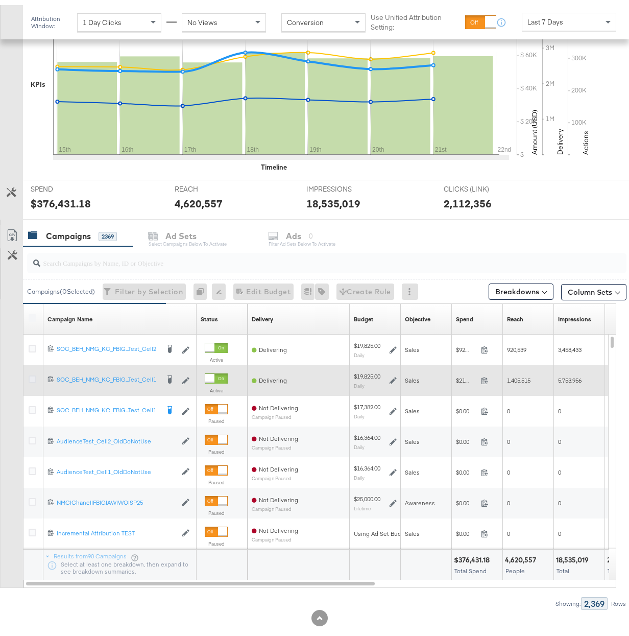
click at [33, 375] on icon at bounding box center [33, 374] width 8 height 8
click at [0, 0] on input "checkbox" at bounding box center [0, 0] width 0 height 0
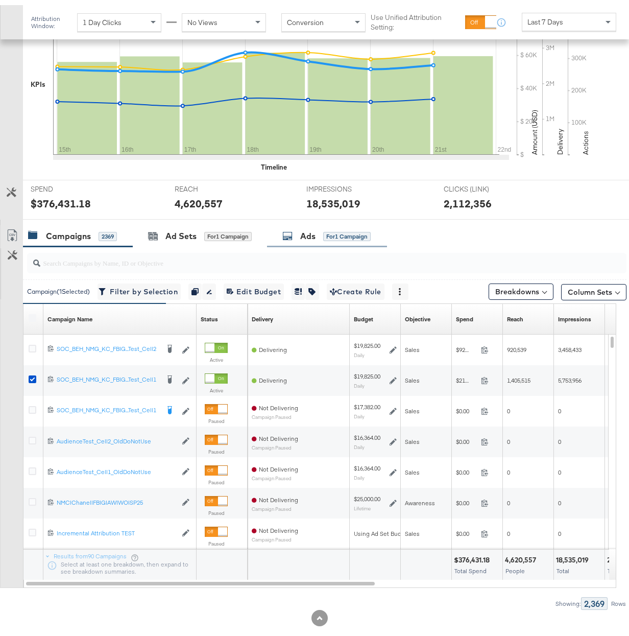
click at [320, 237] on div "Ads for 1 Campaign" at bounding box center [326, 231] width 88 height 12
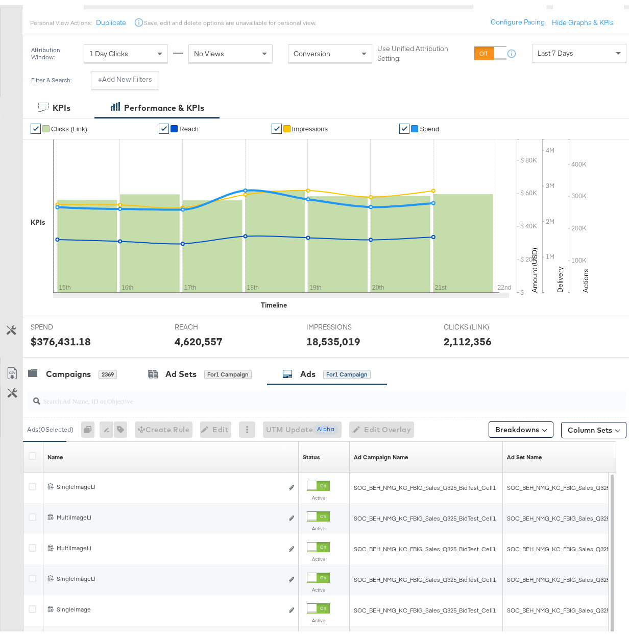
scroll to position [232, 0]
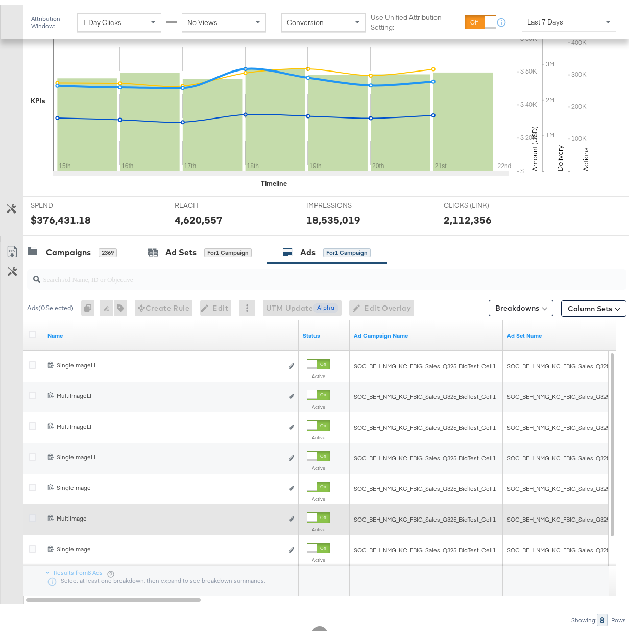
click at [34, 514] on icon at bounding box center [33, 513] width 8 height 8
click at [0, 0] on input "checkbox" at bounding box center [0, 0] width 0 height 0
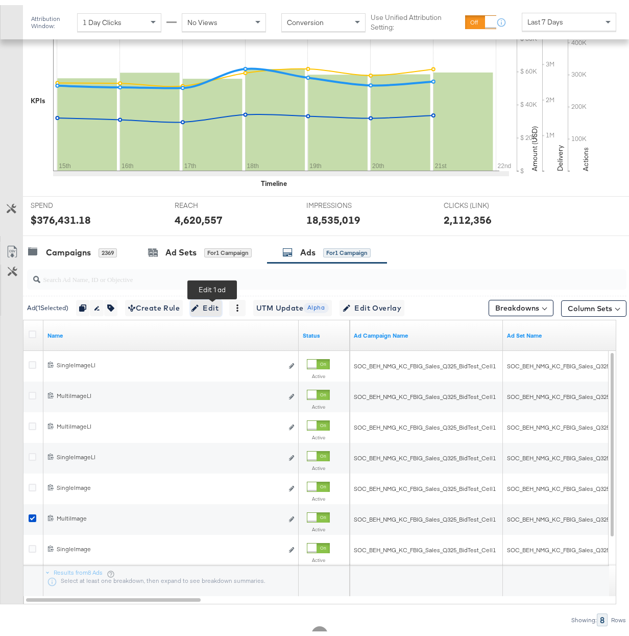
click at [219, 304] on span "Edit" at bounding box center [206, 303] width 25 height 13
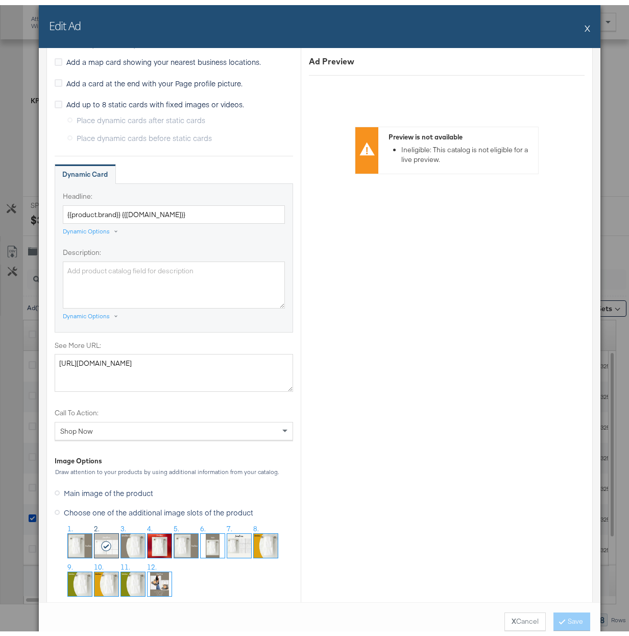
scroll to position [791, 0]
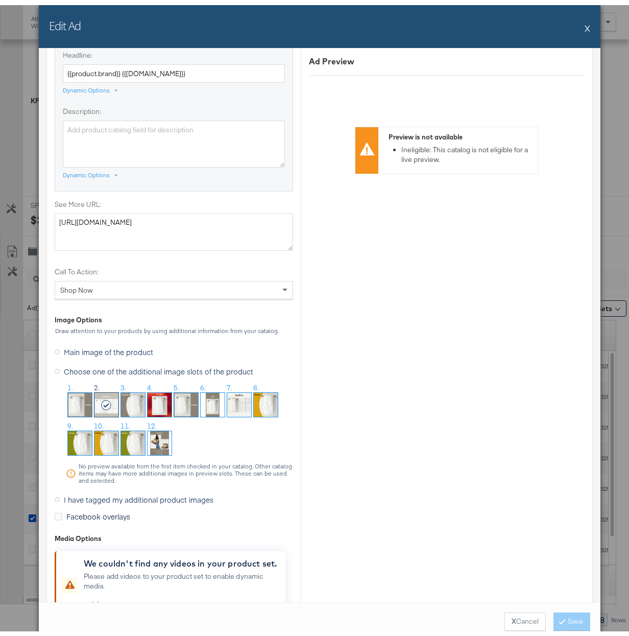
click at [585, 25] on button "X" at bounding box center [588, 23] width 6 height 20
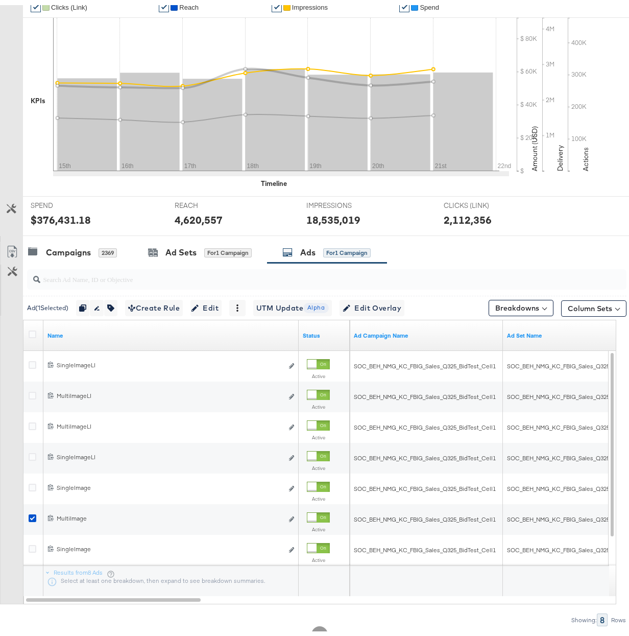
scroll to position [0, 0]
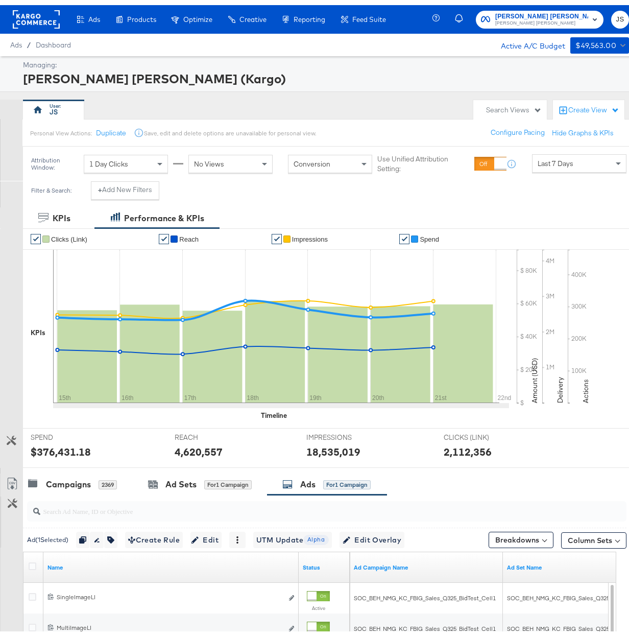
click at [39, 12] on rect at bounding box center [36, 14] width 47 height 18
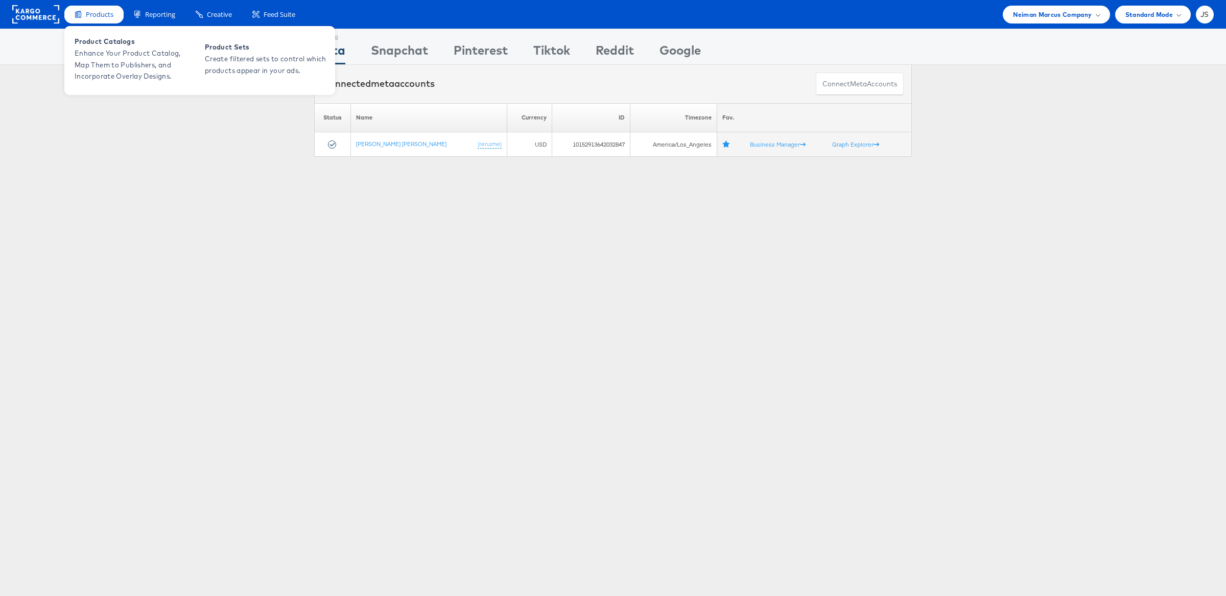
click at [85, 21] on div "Products" at bounding box center [93, 15] width 59 height 18
click at [110, 56] on span "Enhance Your Product Catalog, Map Them to Publishers, and Incorporate Overlay D…" at bounding box center [136, 65] width 123 height 35
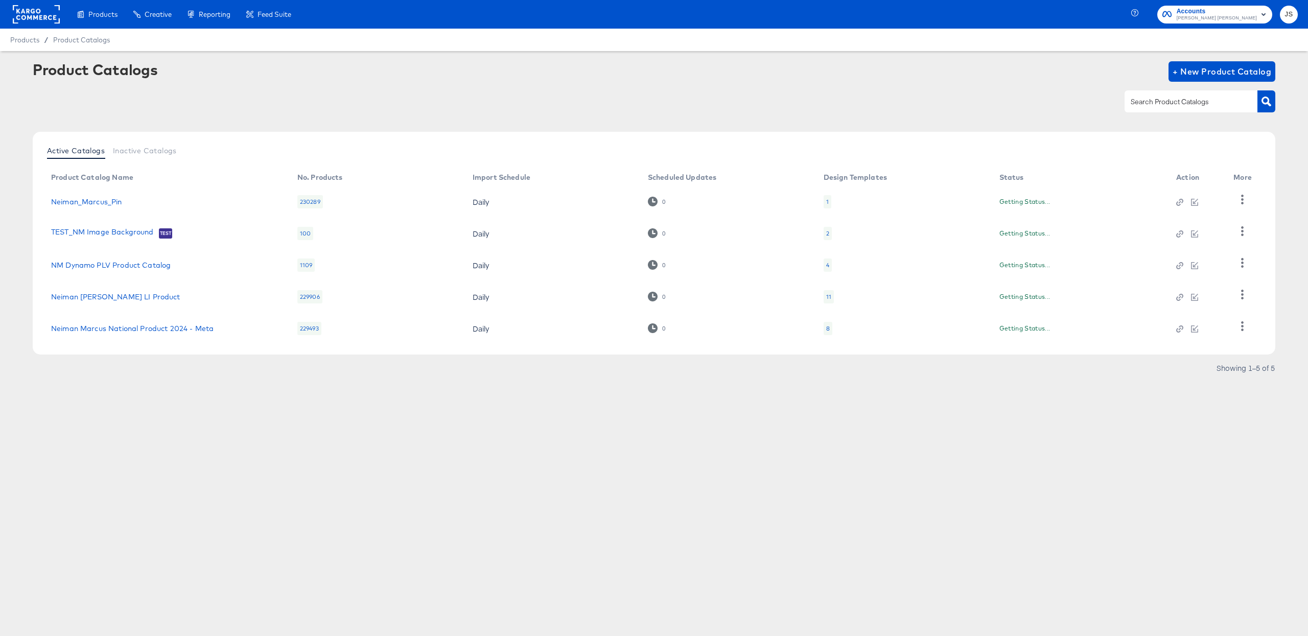
click at [36, 13] on rect at bounding box center [36, 14] width 47 height 18
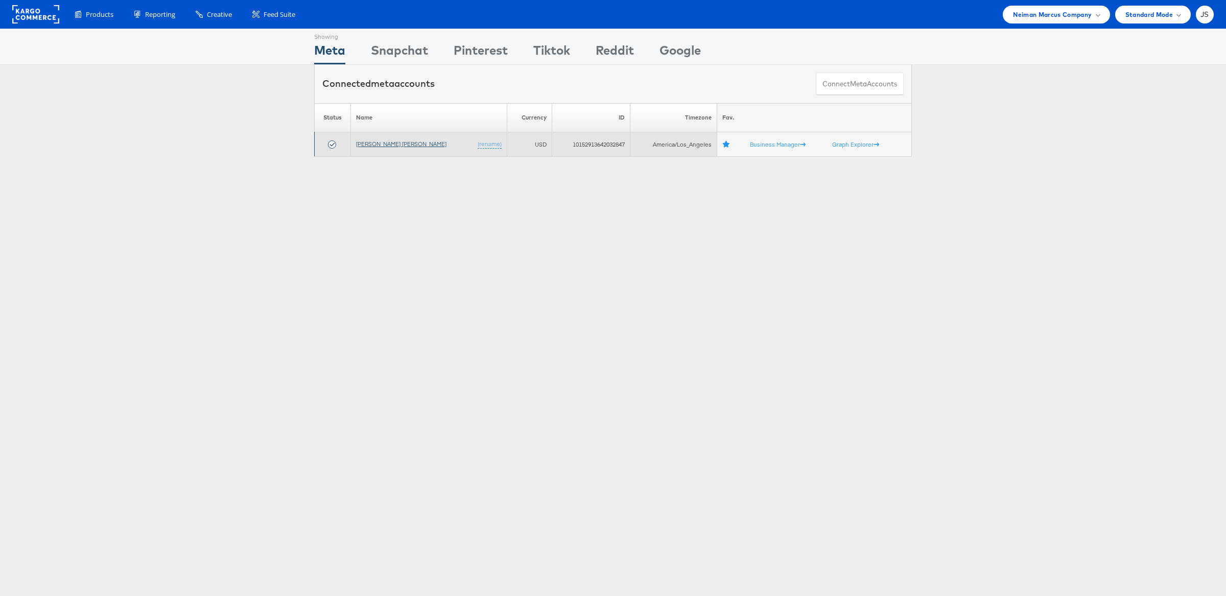
click at [382, 141] on link "[PERSON_NAME] [PERSON_NAME]" at bounding box center [401, 144] width 90 height 8
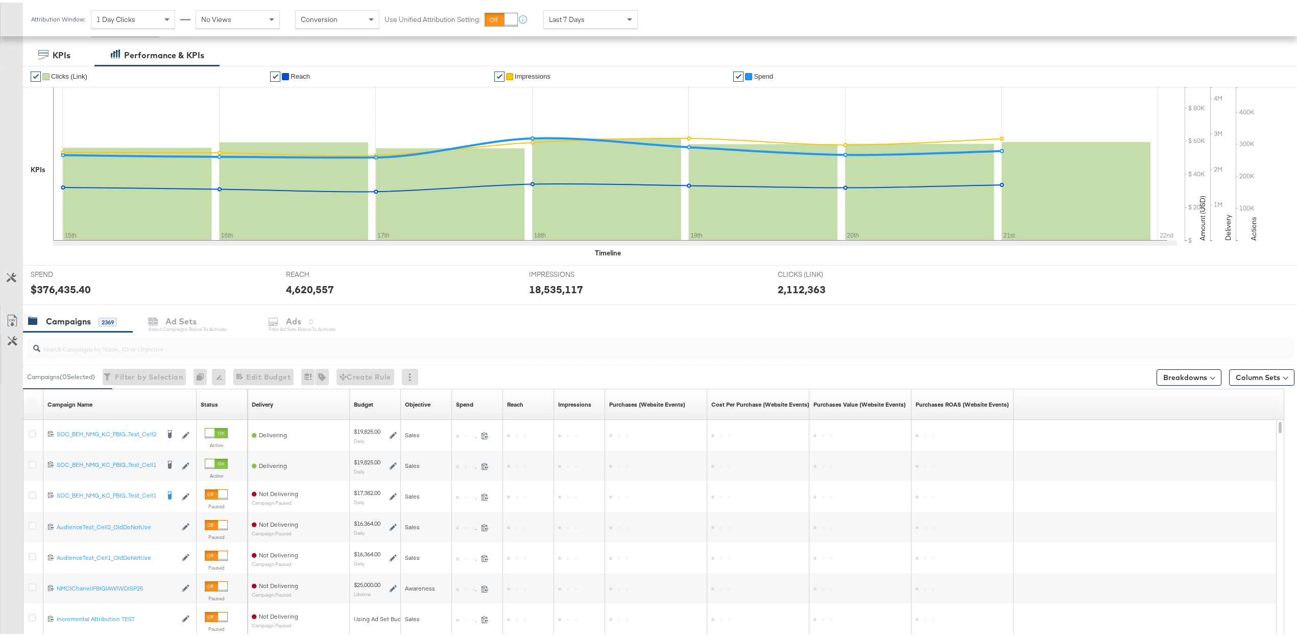
scroll to position [264, 0]
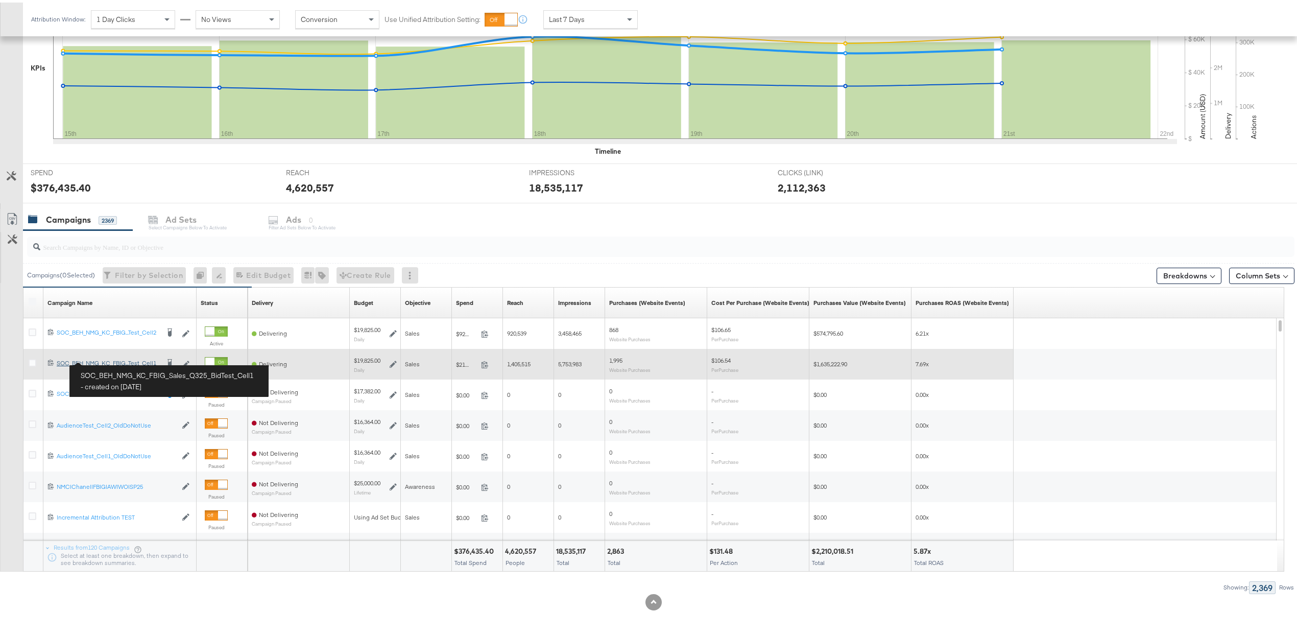
click at [119, 358] on div "SOC_BEH_NMG_KC_FBIG_Sales_Q325_BidTest_Cell1 SOC_BEH_NMG_KC_FBIG...Test_Cell1" at bounding box center [108, 361] width 102 height 8
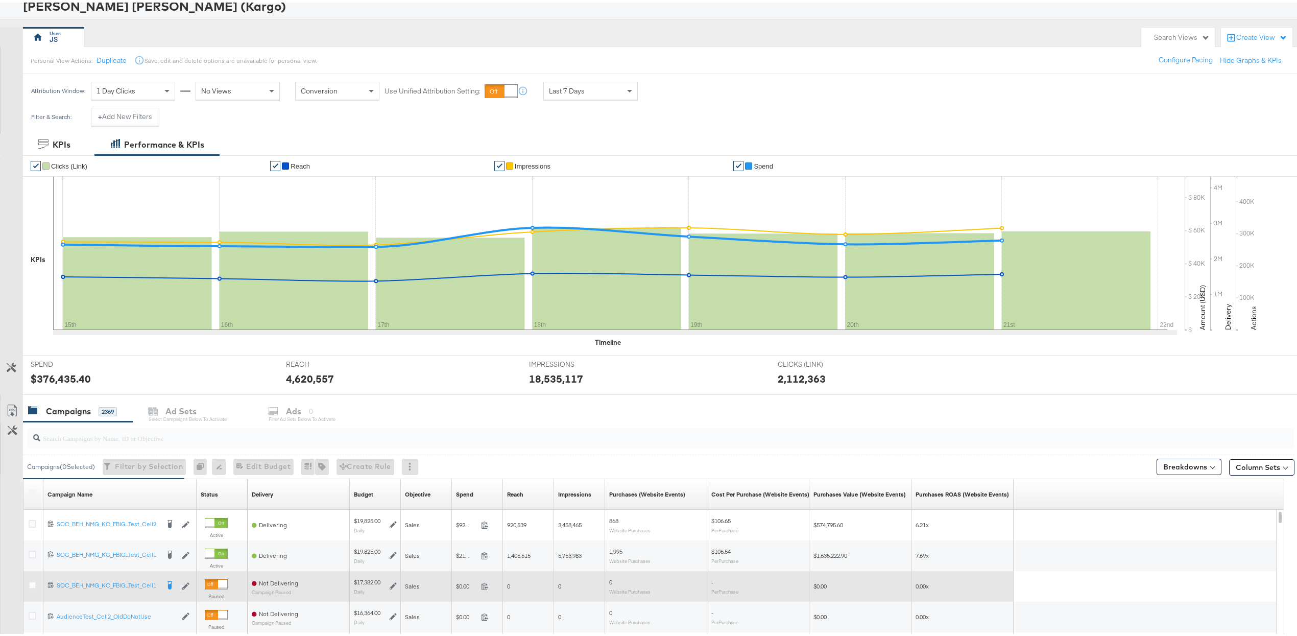
scroll to position [125, 0]
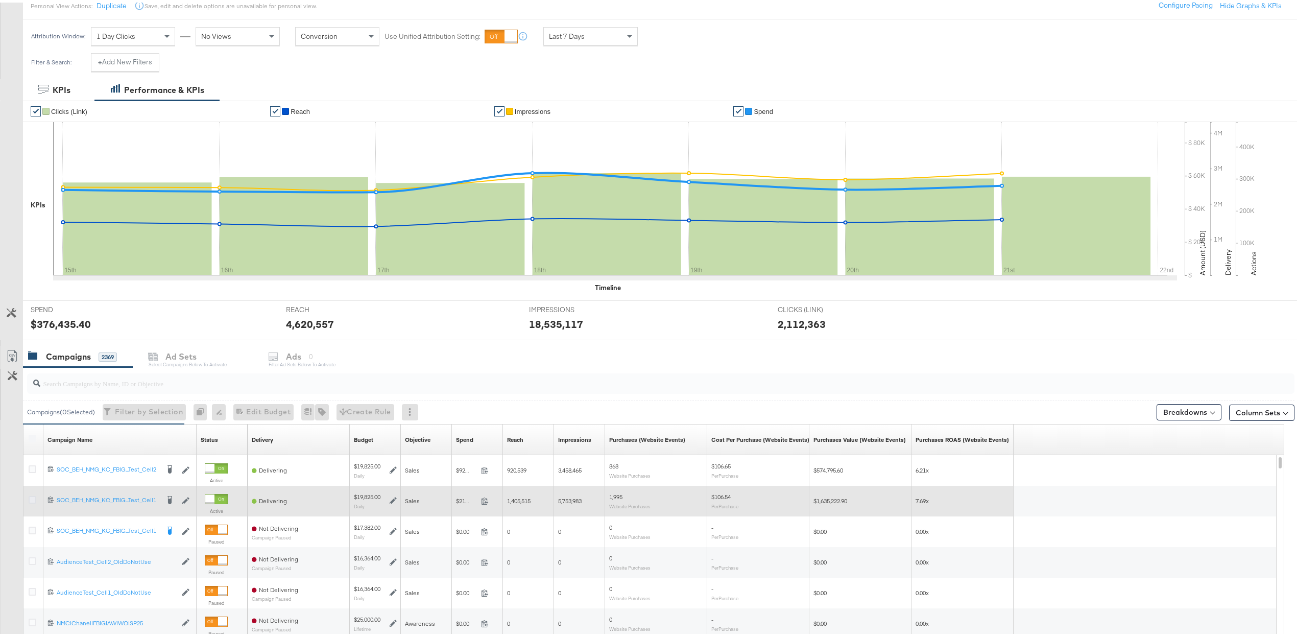
click at [32, 499] on icon at bounding box center [33, 497] width 8 height 8
click at [0, 0] on input "checkbox" at bounding box center [0, 0] width 0 height 0
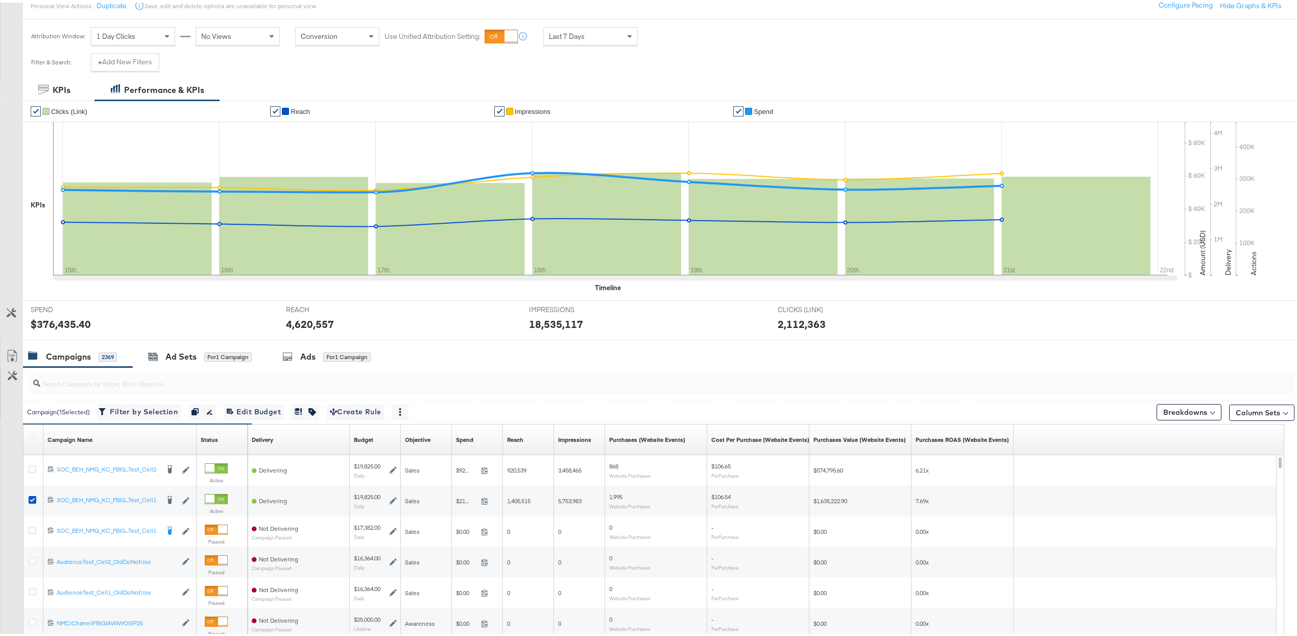
click at [379, 342] on div at bounding box center [654, 342] width 1308 height 8
click at [359, 352] on div "for 1 Campaign" at bounding box center [347, 354] width 48 height 9
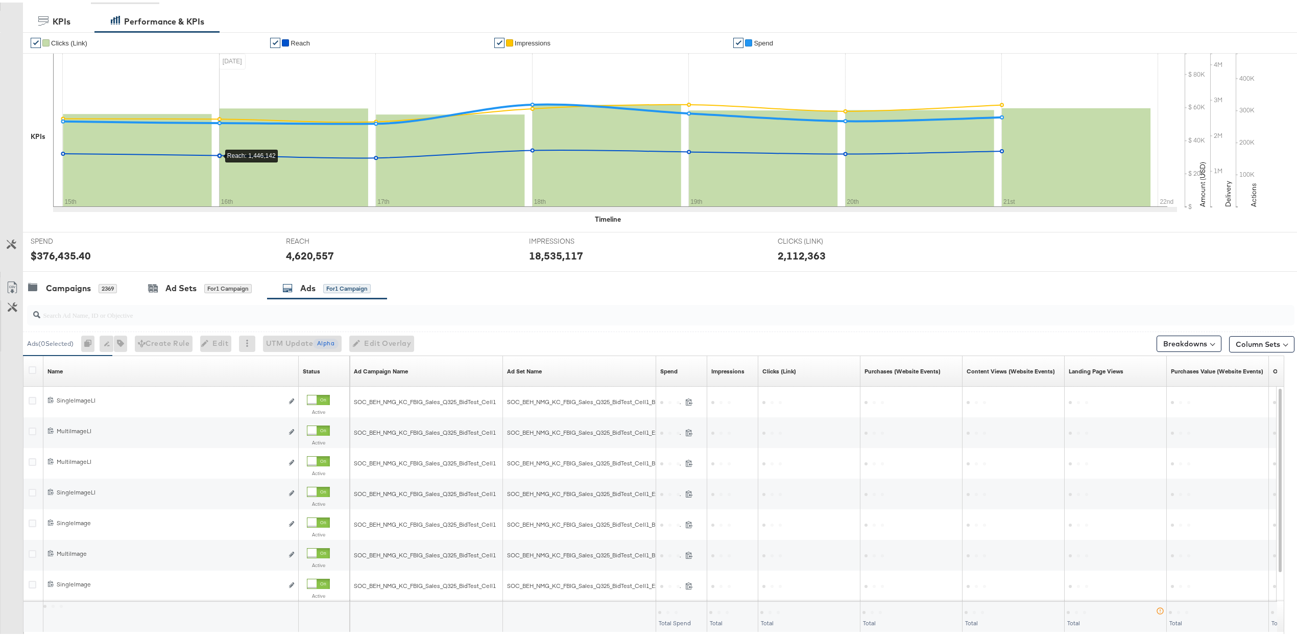
scroll to position [264, 0]
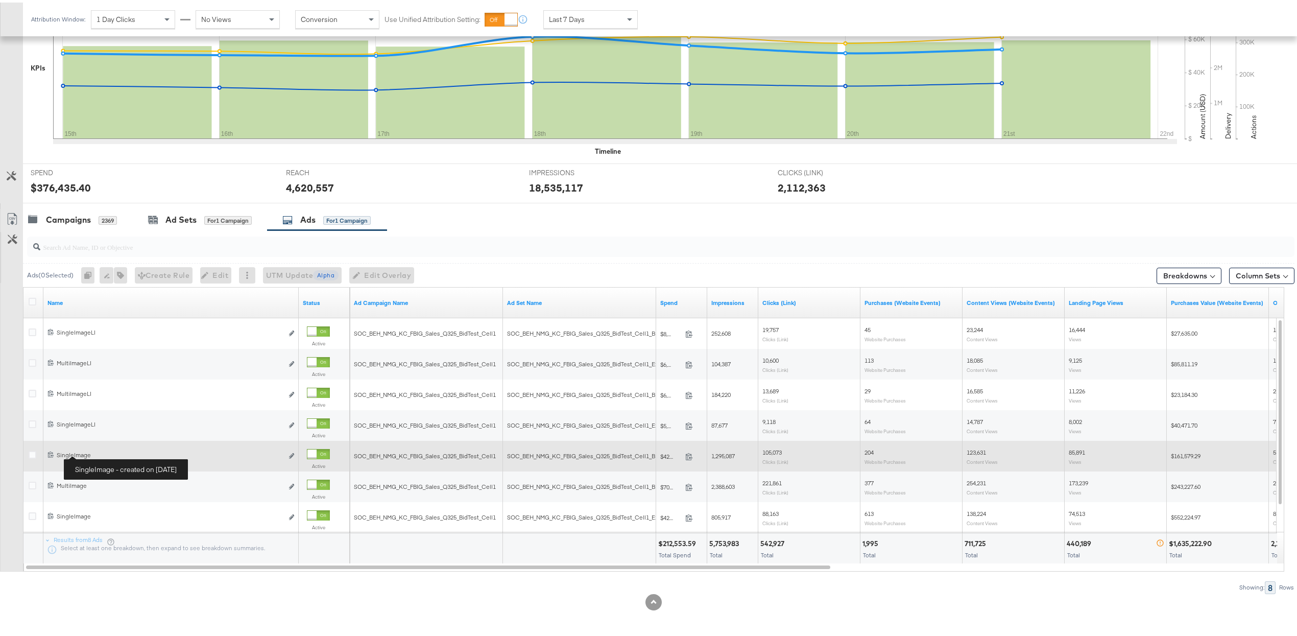
click at [61, 452] on div "SingleImage SingleImage" at bounding box center [170, 452] width 226 height 8
click at [32, 455] on icon at bounding box center [33, 452] width 8 height 8
click at [0, 0] on input "checkbox" at bounding box center [0, 0] width 0 height 0
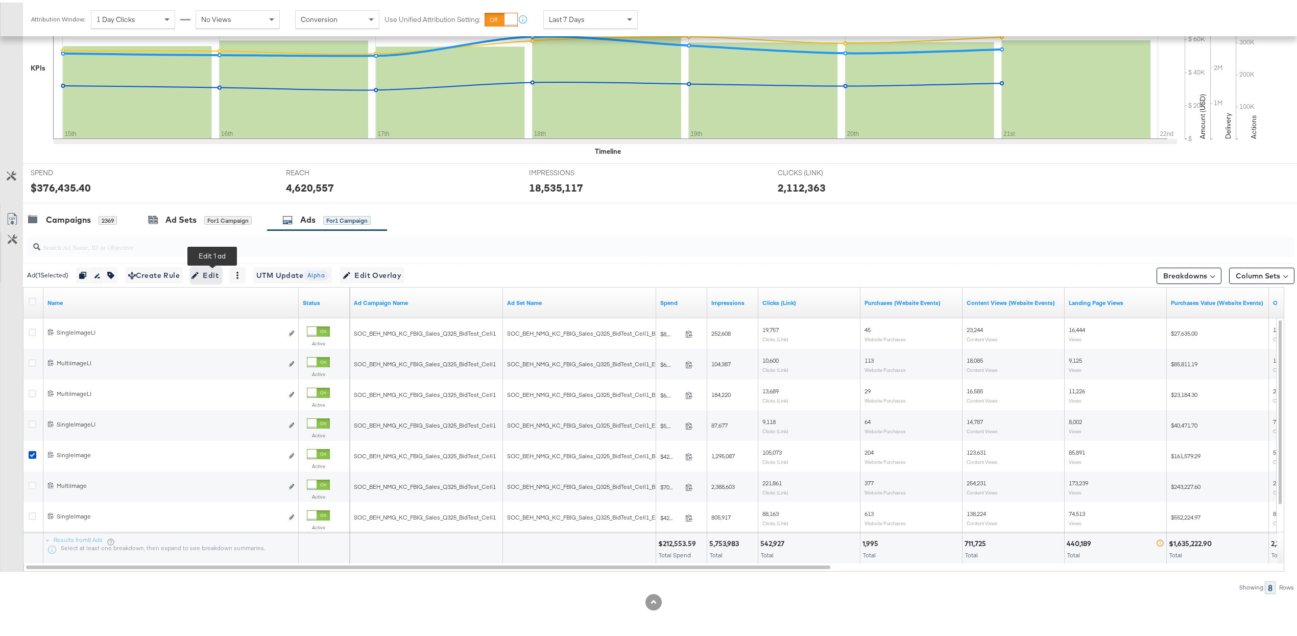
drag, startPoint x: 212, startPoint y: 273, endPoint x: 234, endPoint y: 281, distance: 23.4
click at [212, 273] on span "Edit" at bounding box center [206, 273] width 25 height 13
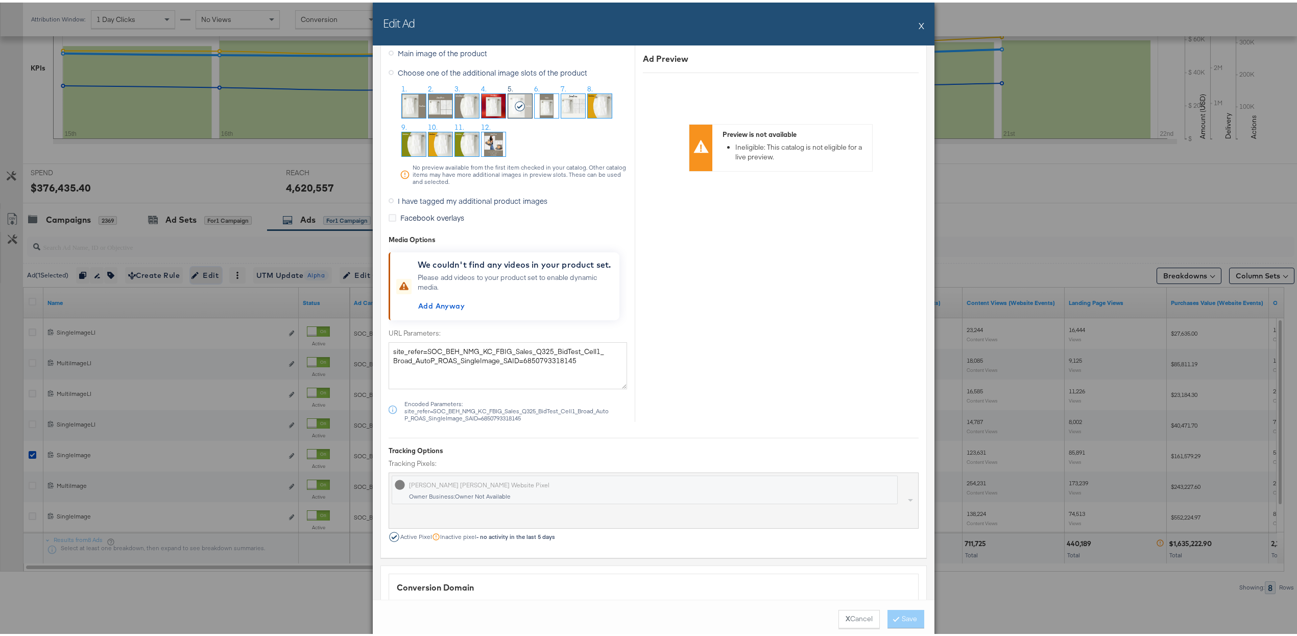
scroll to position [1073, 0]
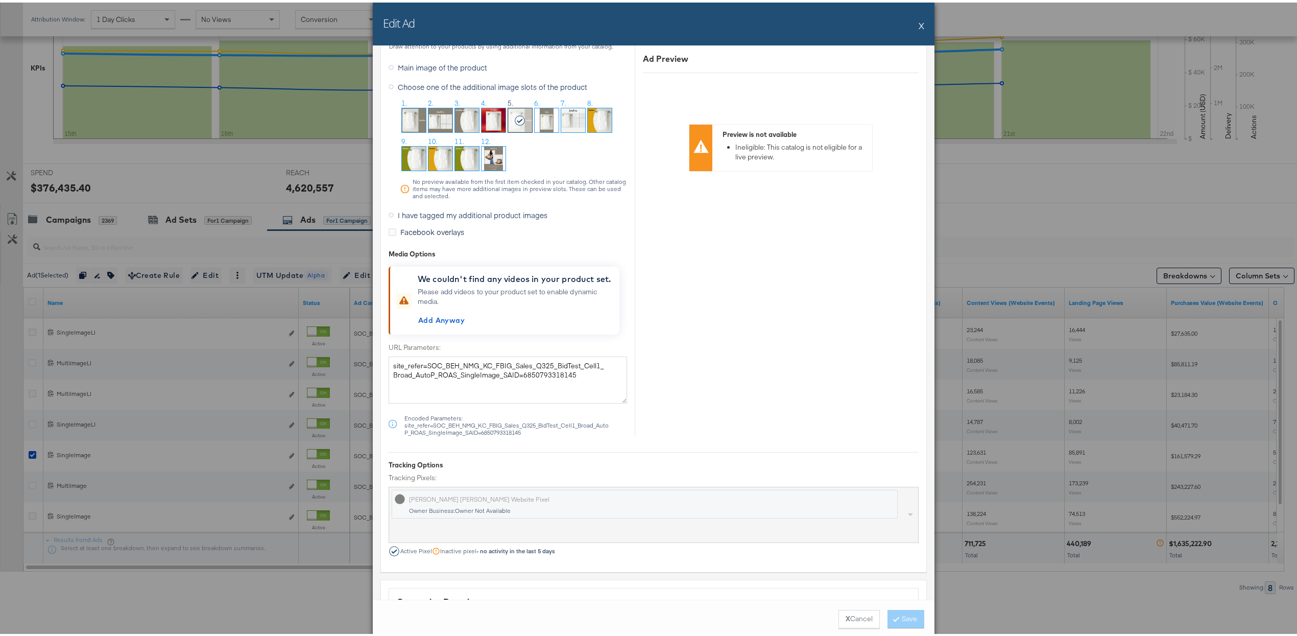
click at [418, 218] on span "I have tagged my additional product images" at bounding box center [473, 212] width 150 height 10
click at [0, 0] on input "I have tagged my additional product images" at bounding box center [0, 0] width 0 height 0
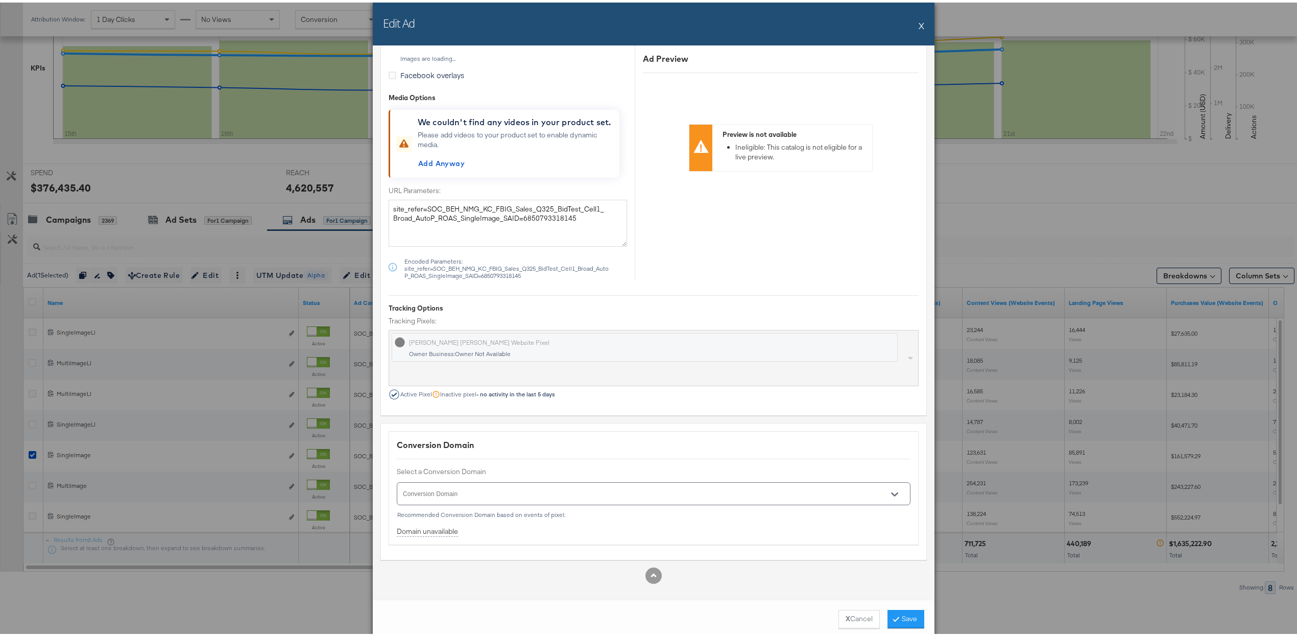
scroll to position [927, 0]
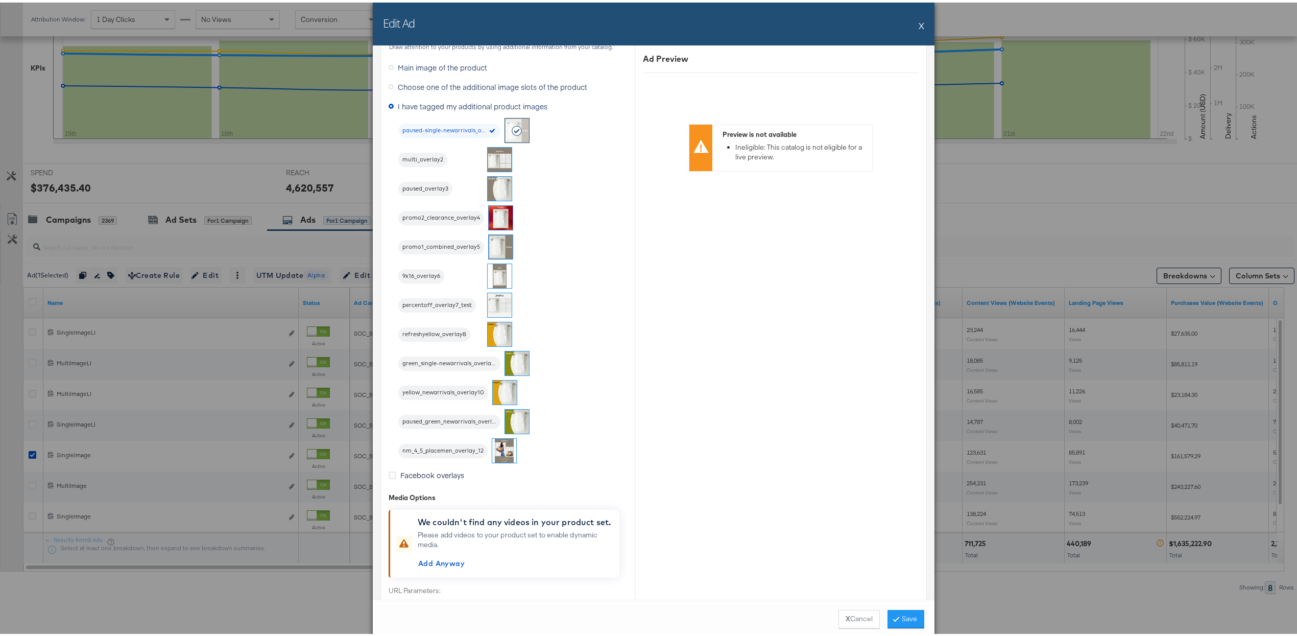
click at [496, 246] on img at bounding box center [501, 244] width 24 height 24
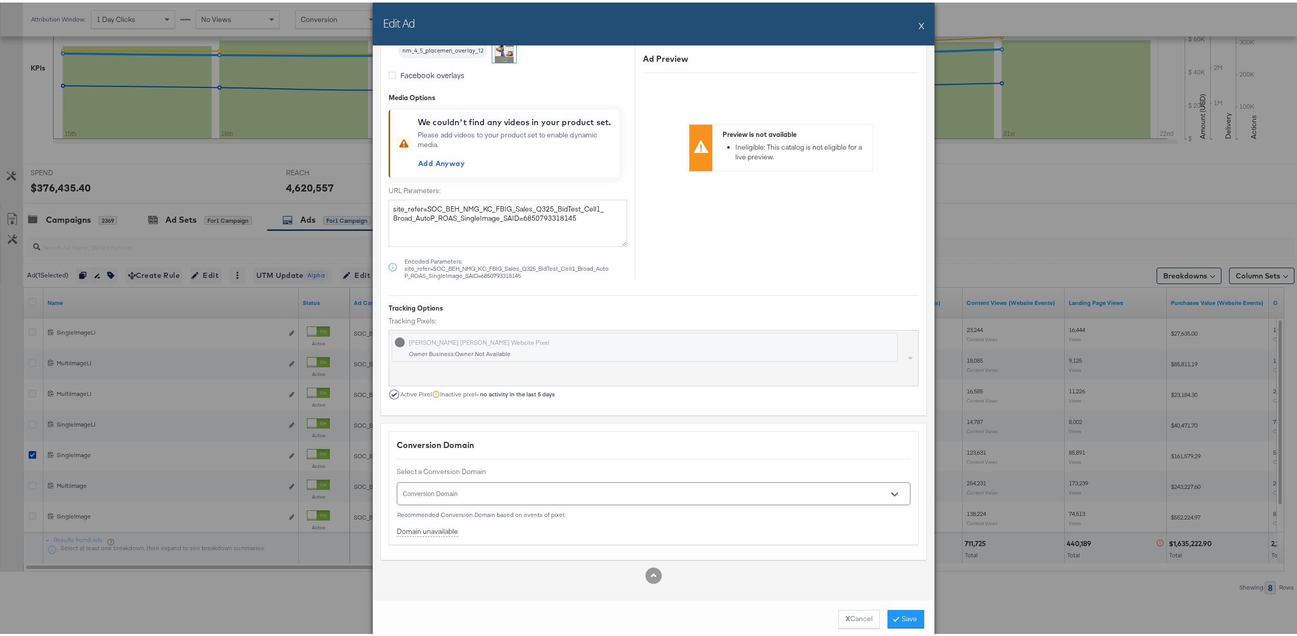
click at [869, 494] on div at bounding box center [654, 491] width 514 height 23
click at [887, 492] on button "Open" at bounding box center [894, 491] width 15 height 15
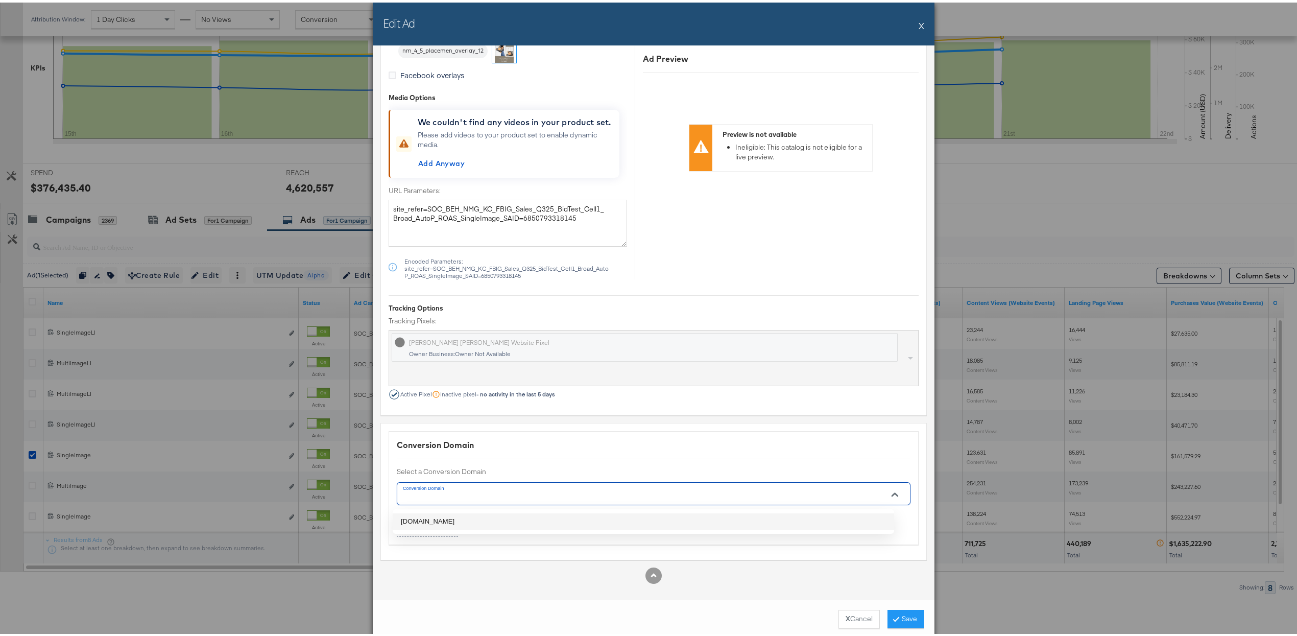
click at [779, 517] on li "[DOMAIN_NAME]" at bounding box center [644, 519] width 502 height 16
type input "[DOMAIN_NAME]"
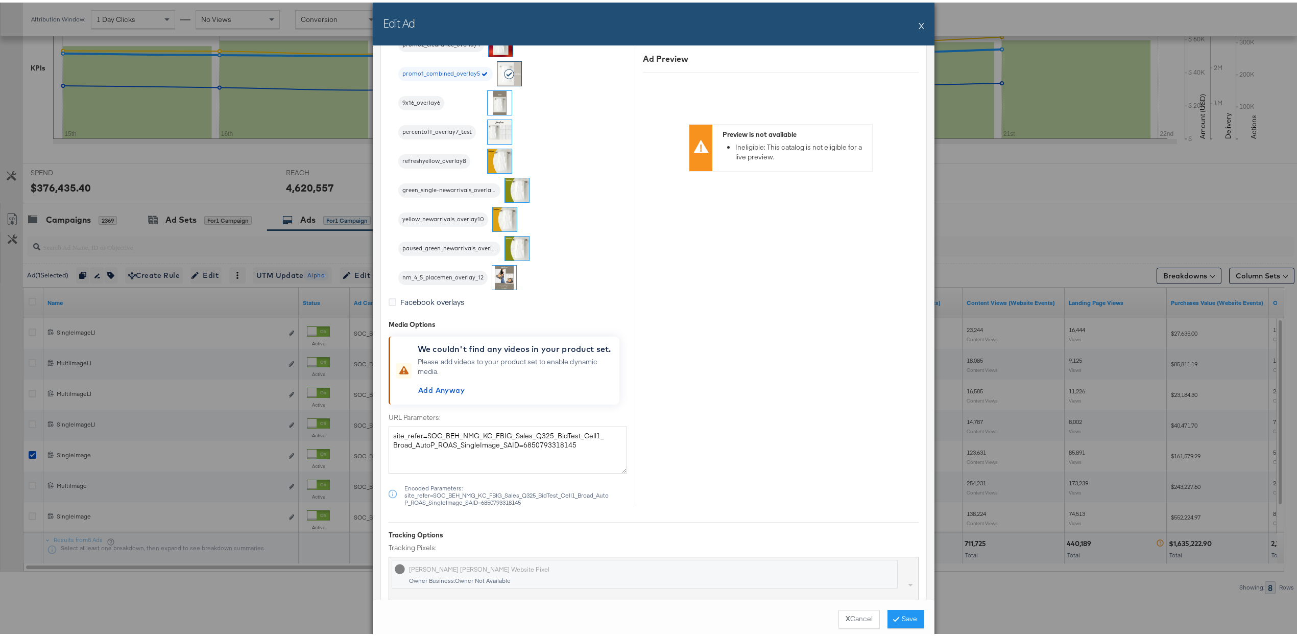
scroll to position [1098, 0]
click at [858, 617] on button "X Cancel" at bounding box center [859, 616] width 41 height 18
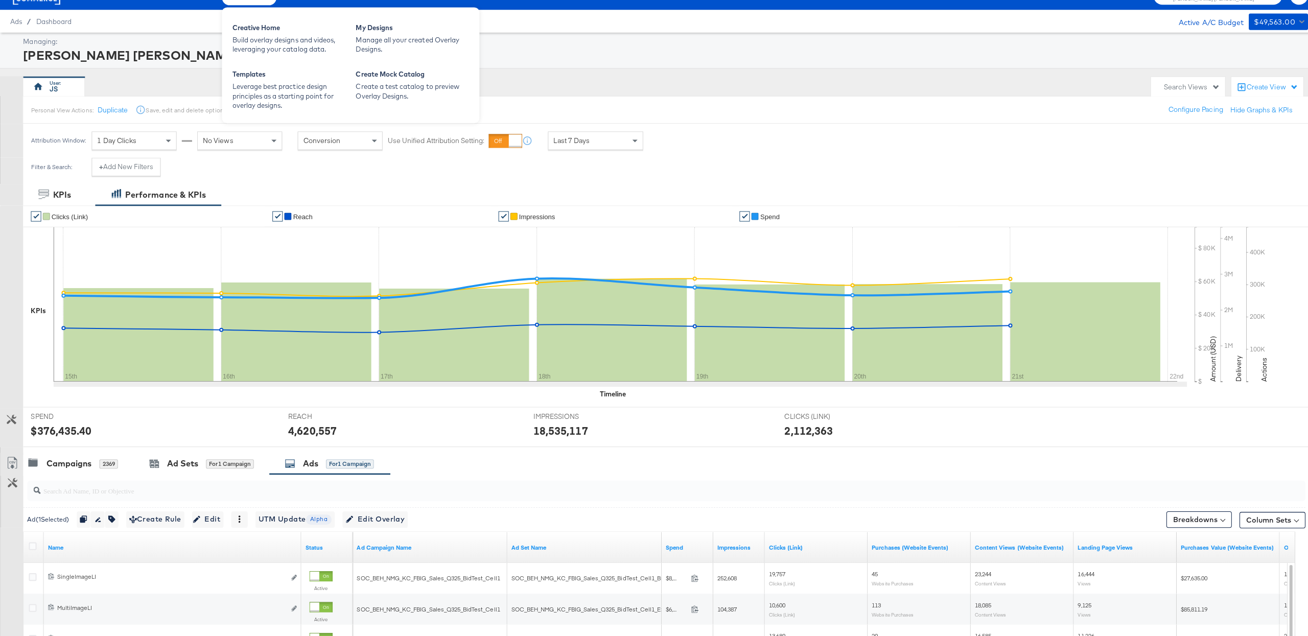
scroll to position [0, 0]
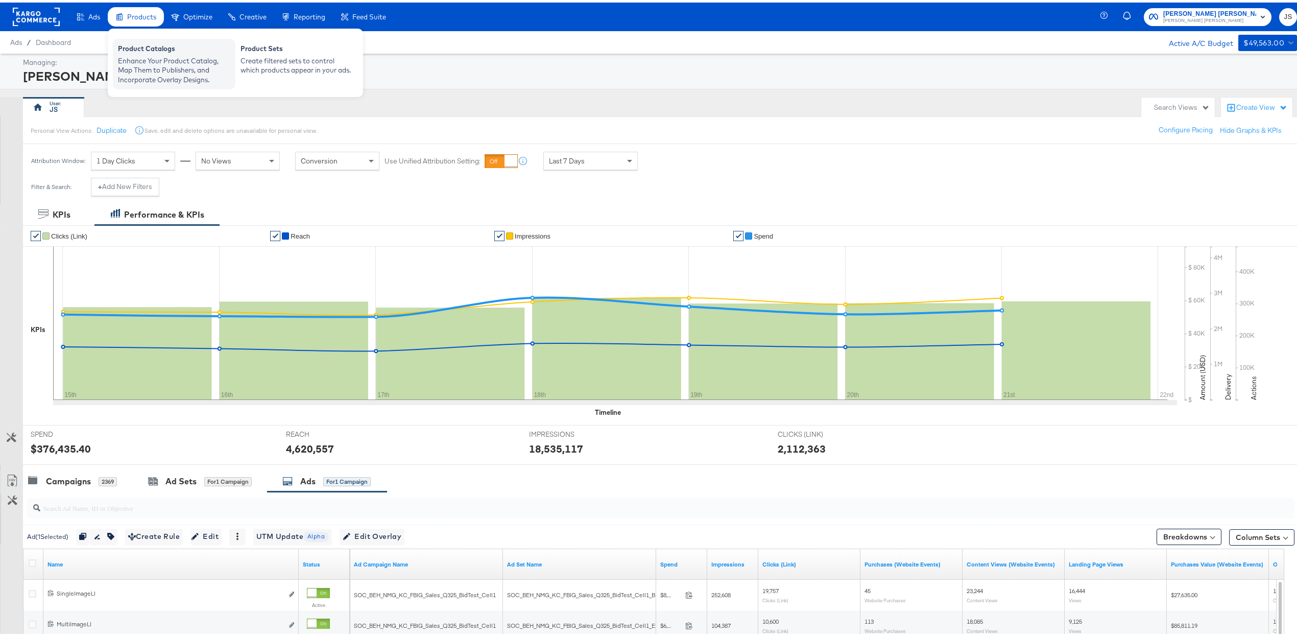
click at [156, 64] on div "Enhance Your Product Catalog, Map Them to Publishers, and Incorporate Overlay D…" at bounding box center [174, 68] width 112 height 29
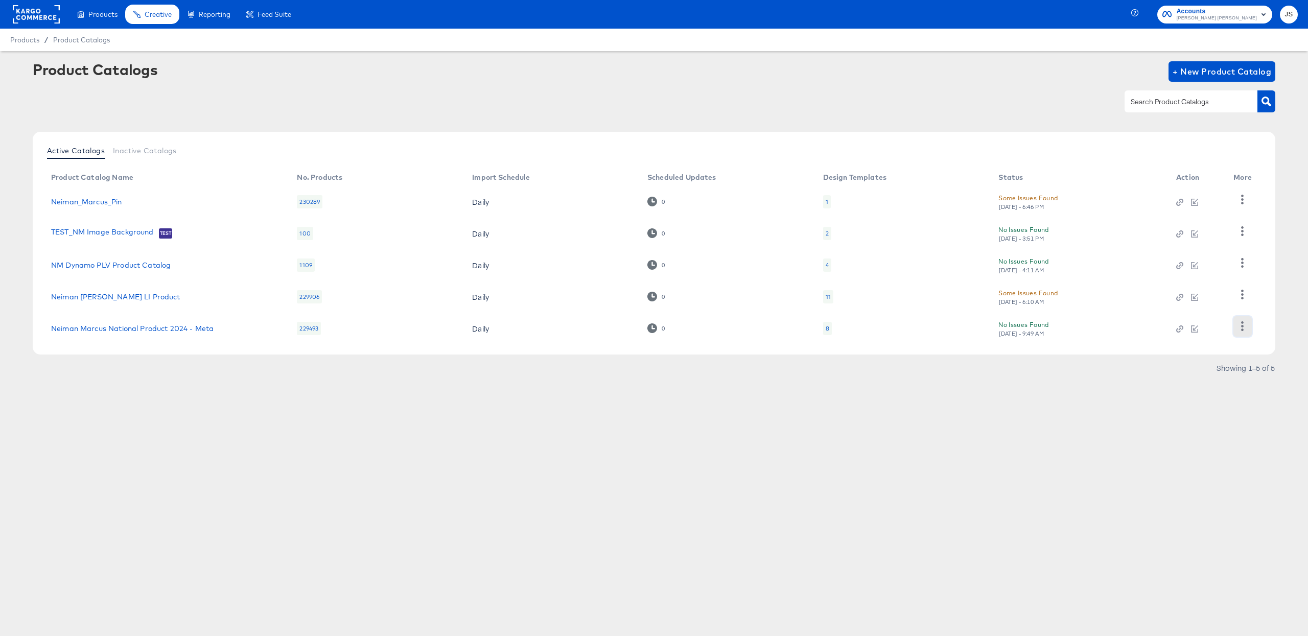
click at [1240, 328] on icon "button" at bounding box center [1242, 326] width 10 height 10
click at [1195, 279] on div "HUD Checks (Internal)" at bounding box center [1200, 275] width 102 height 16
